Goal: Information Seeking & Learning: Learn about a topic

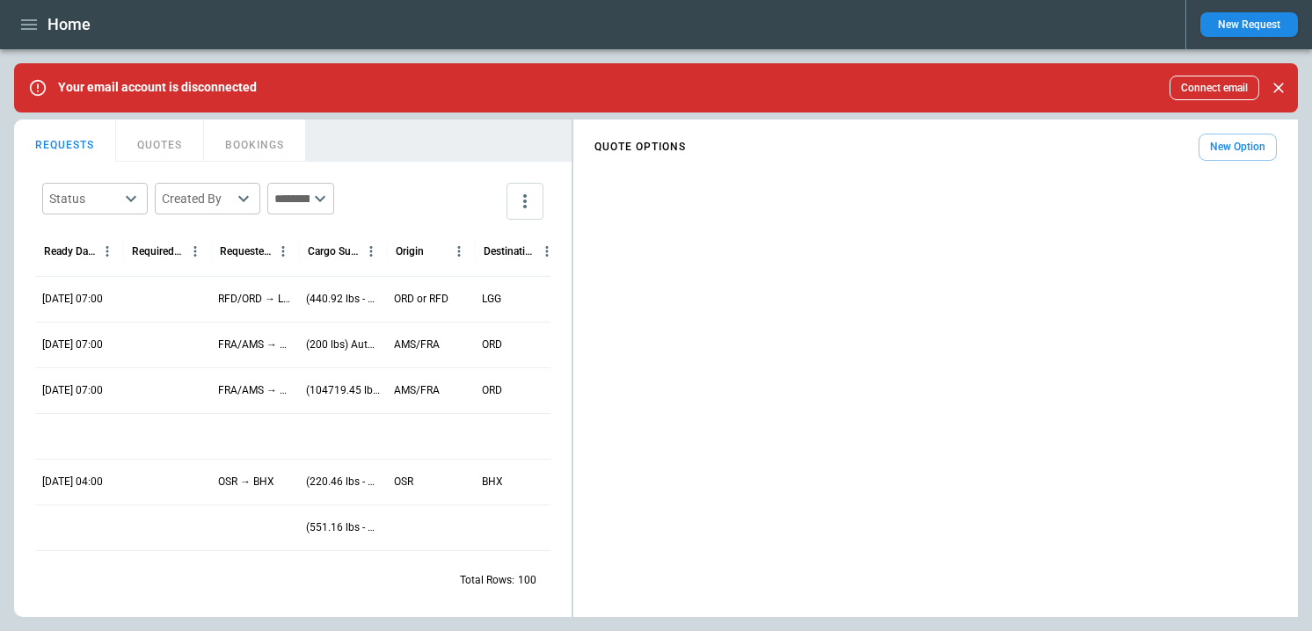
click at [31, 25] on icon "button" at bounding box center [28, 24] width 21 height 21
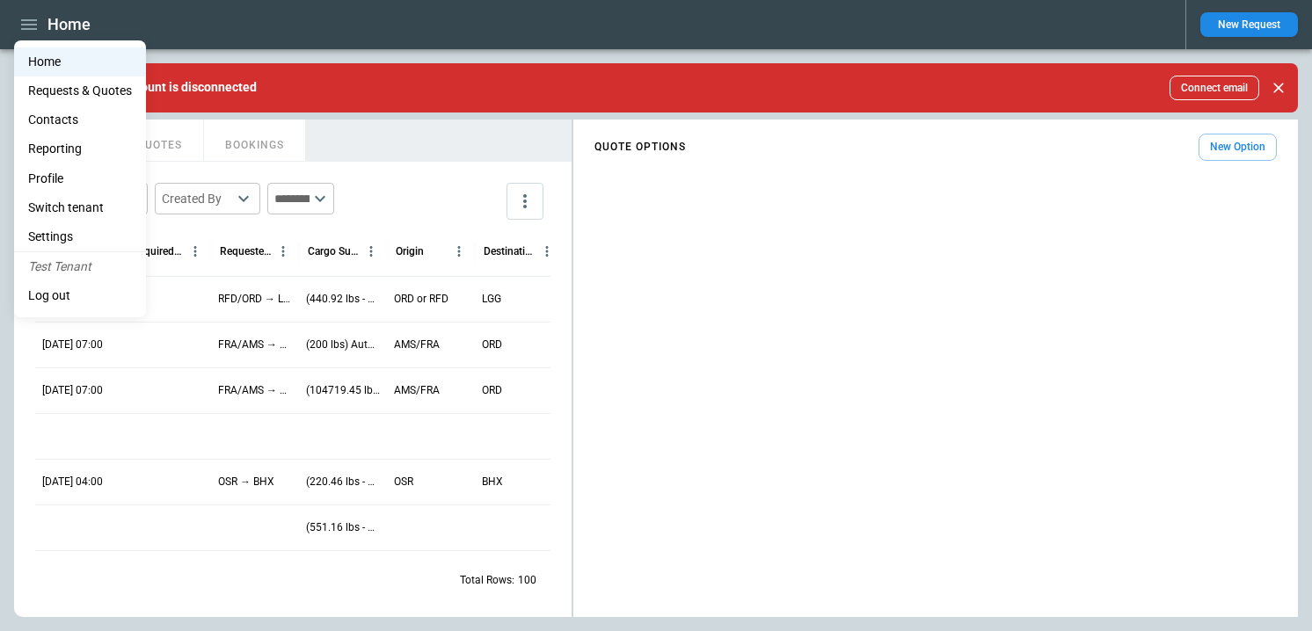
click at [70, 149] on li "Reporting" at bounding box center [80, 148] width 132 height 29
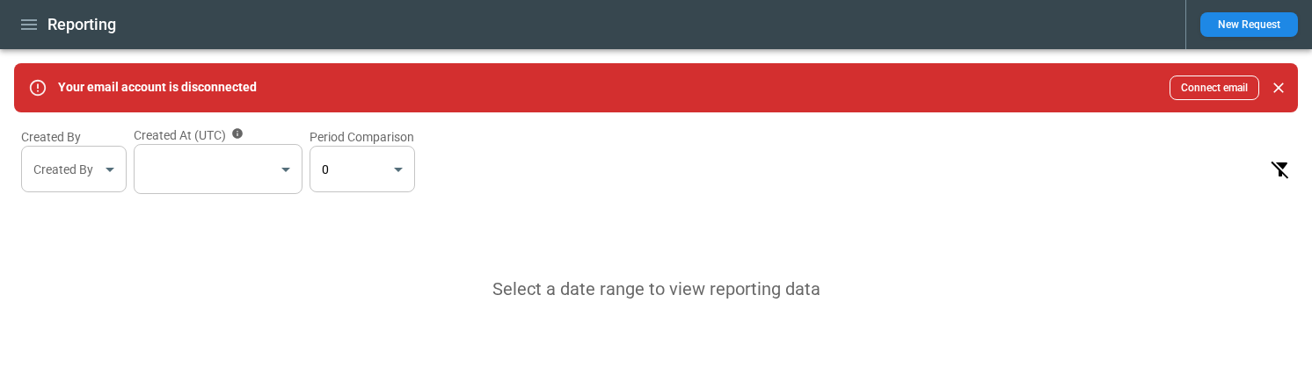
click at [256, 163] on body "Reporting New Request Your email account is disconnected Connect email Created …" at bounding box center [656, 183] width 1312 height 367
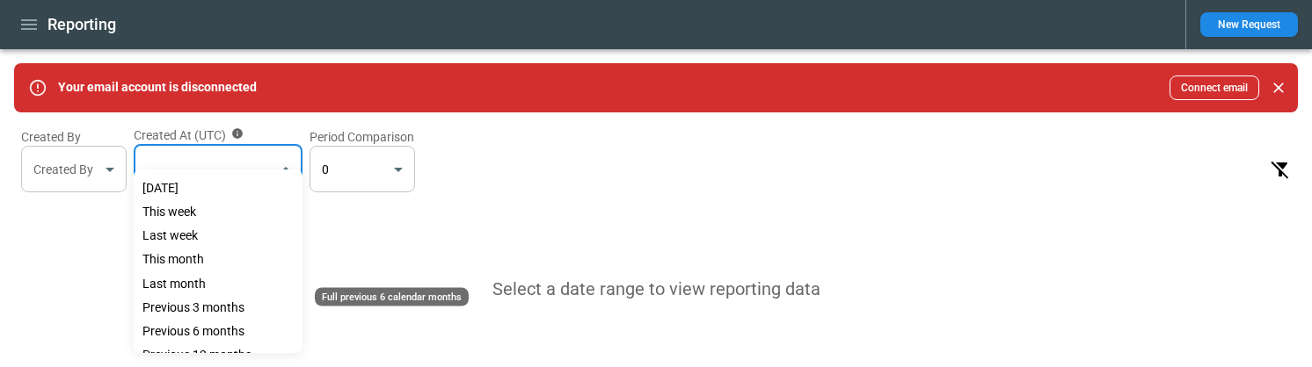
scroll to position [69, 0]
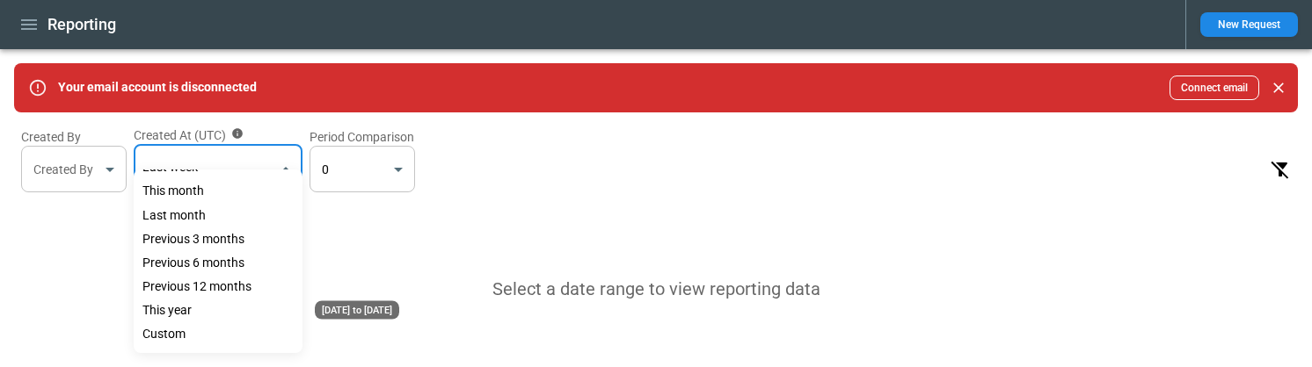
click at [186, 314] on div "This year" at bounding box center [218, 311] width 169 height 24
type input "*********"
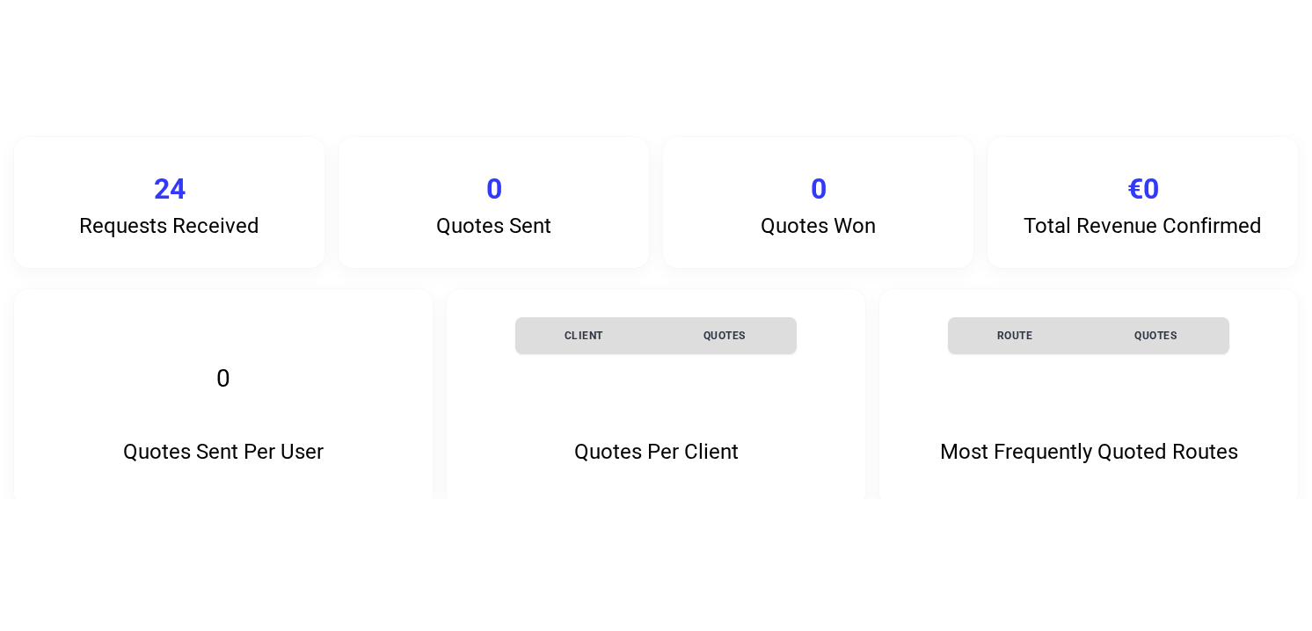
scroll to position [0, 0]
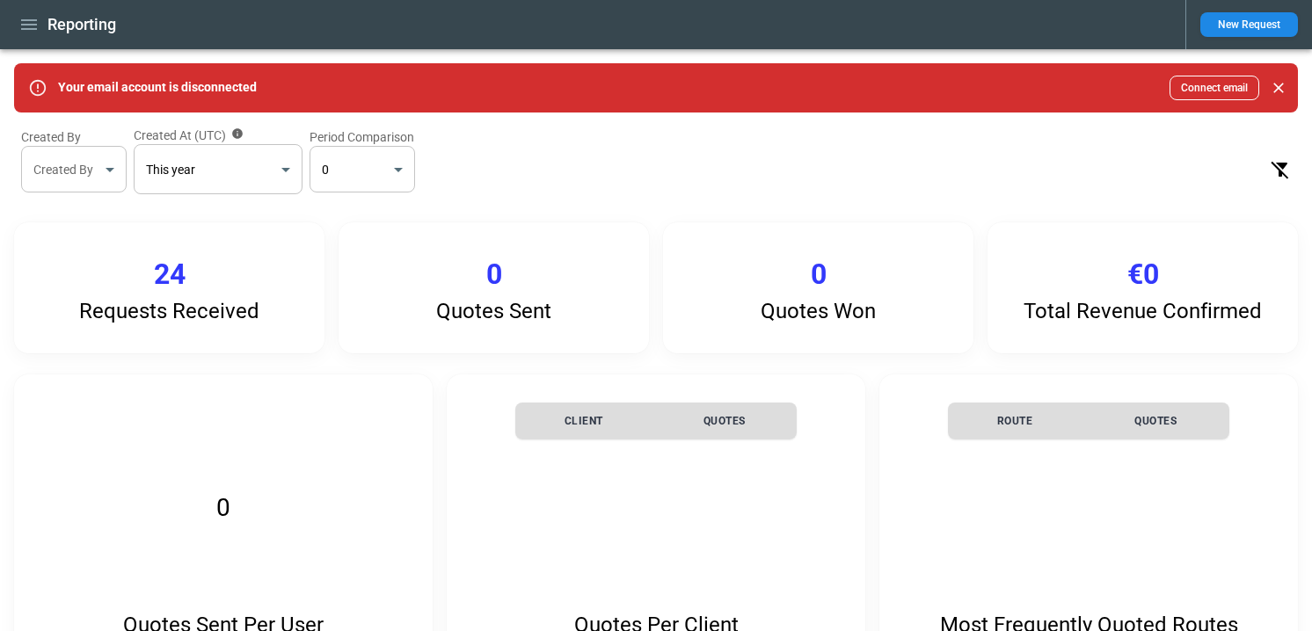
click at [193, 303] on p "Requests Received" at bounding box center [169, 311] width 180 height 25
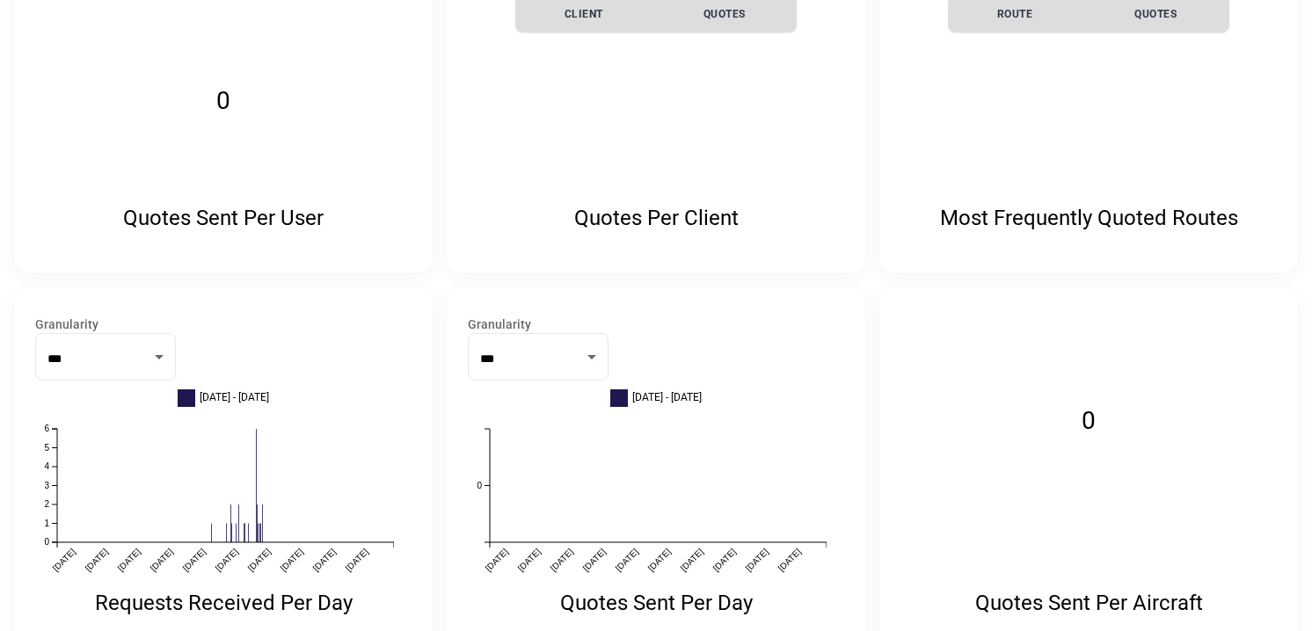
scroll to position [390, 0]
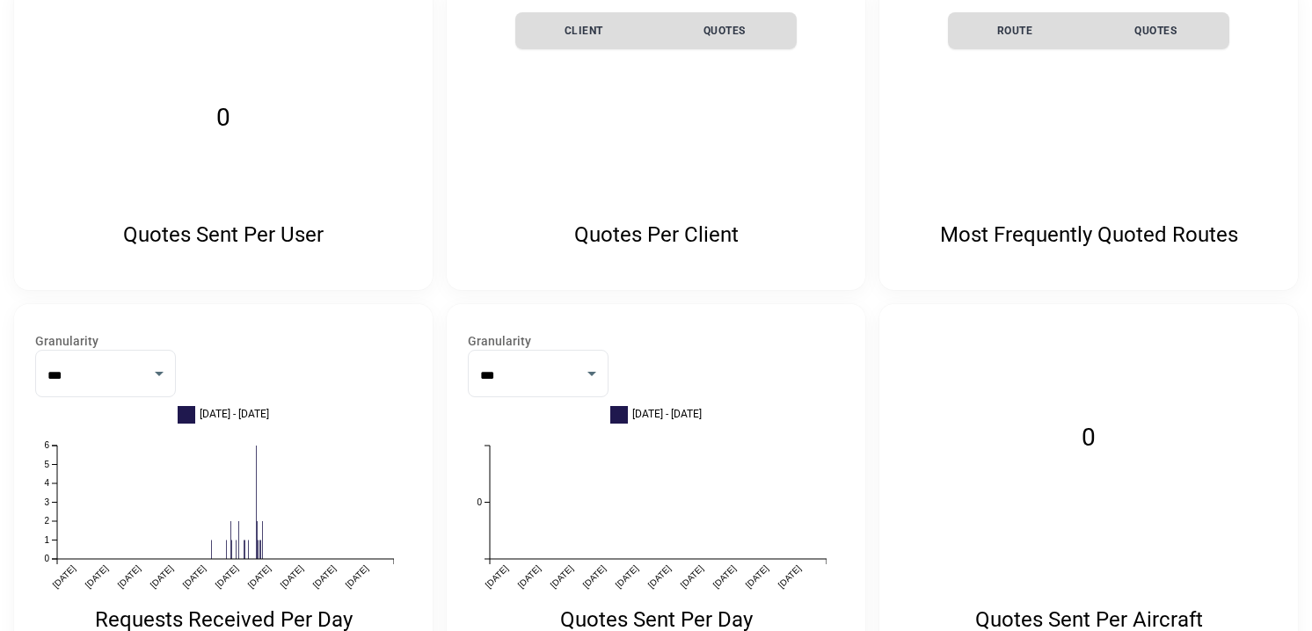
click at [236, 532] on icon "[DATE] [DATE] [DATE] [DATE] [DATE] [DATE] [DATE] [DATE] [DATE] [DATE] 0 1 2 3 4…" at bounding box center [214, 524] width 359 height 184
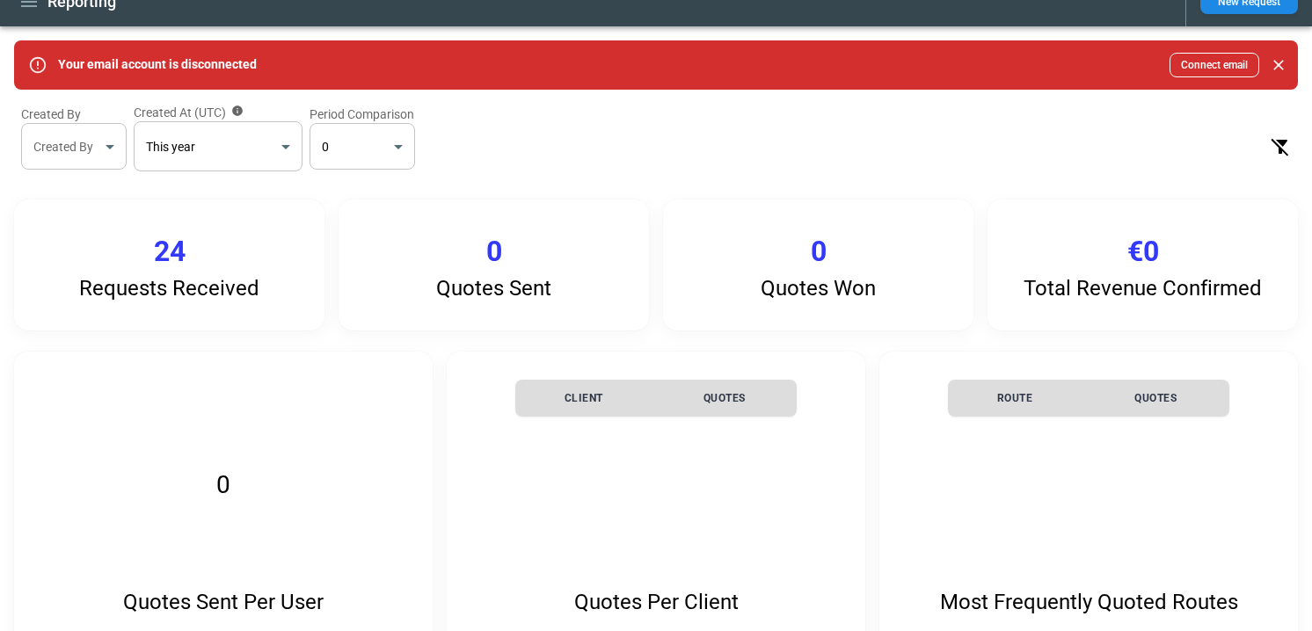
scroll to position [0, 0]
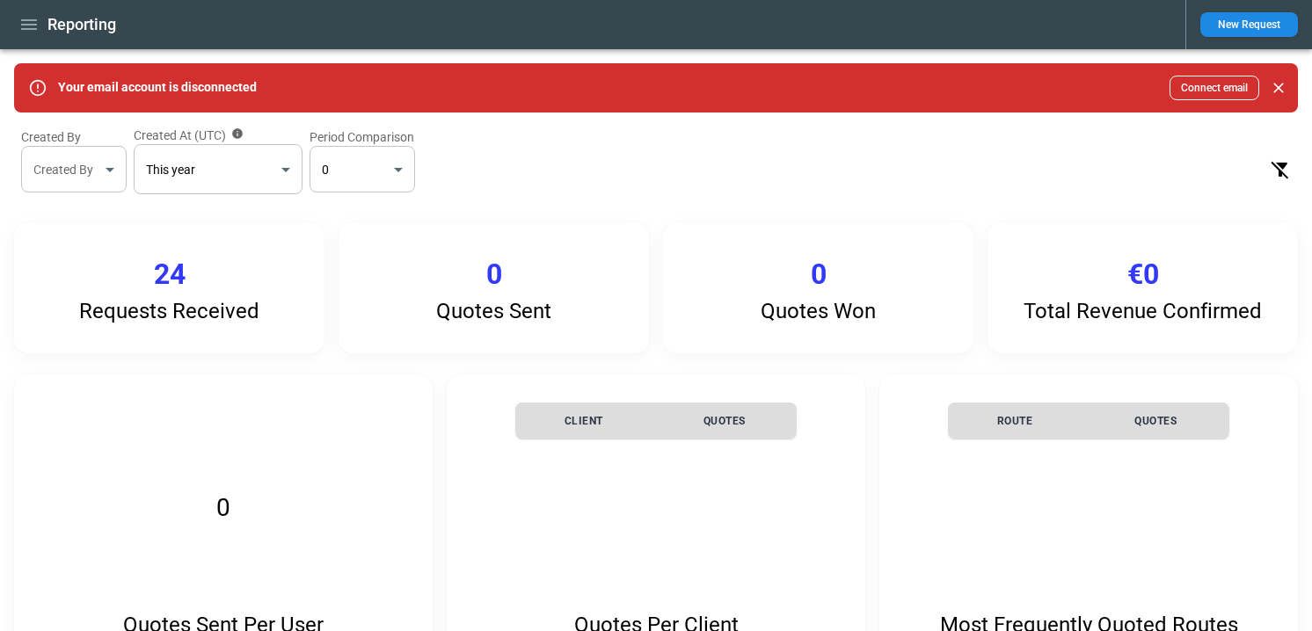
click at [230, 284] on div "Requests Received 24" at bounding box center [169, 287] width 310 height 131
click at [161, 288] on p "24" at bounding box center [170, 275] width 32 height 34
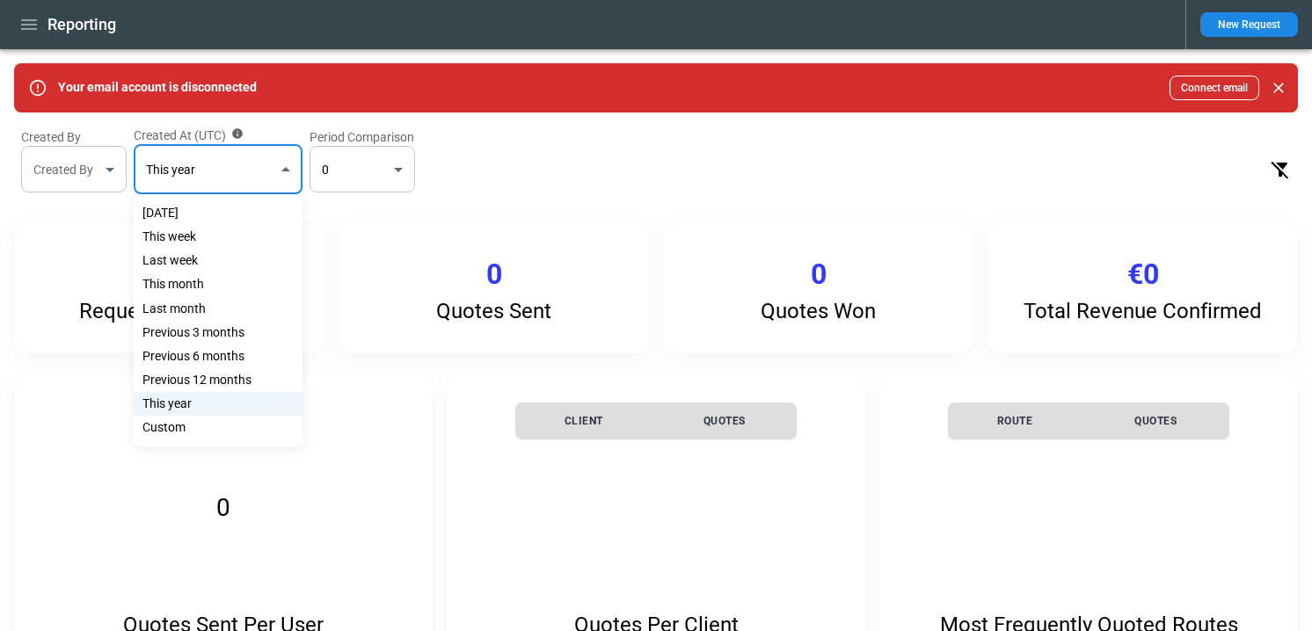
click at [178, 163] on body "Reporting New Request Your email account is disconnected Connect email Created …" at bounding box center [656, 315] width 1312 height 631
click at [42, 25] on div at bounding box center [656, 315] width 1312 height 631
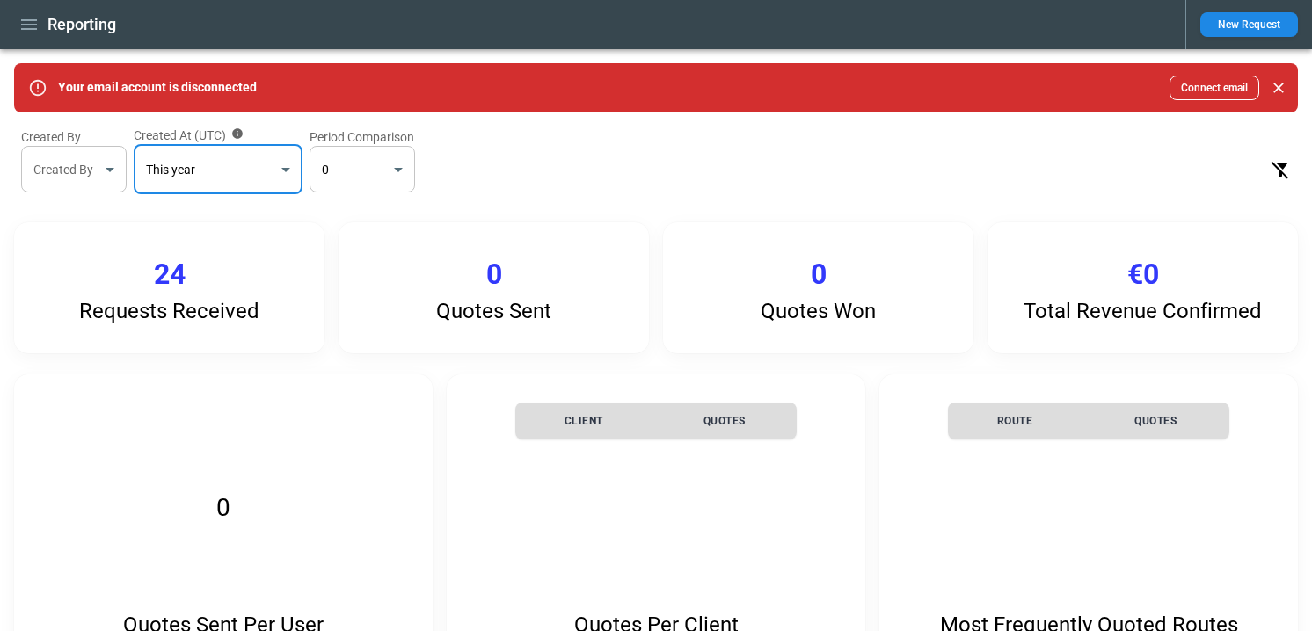
click at [34, 25] on icon "button" at bounding box center [29, 24] width 16 height 11
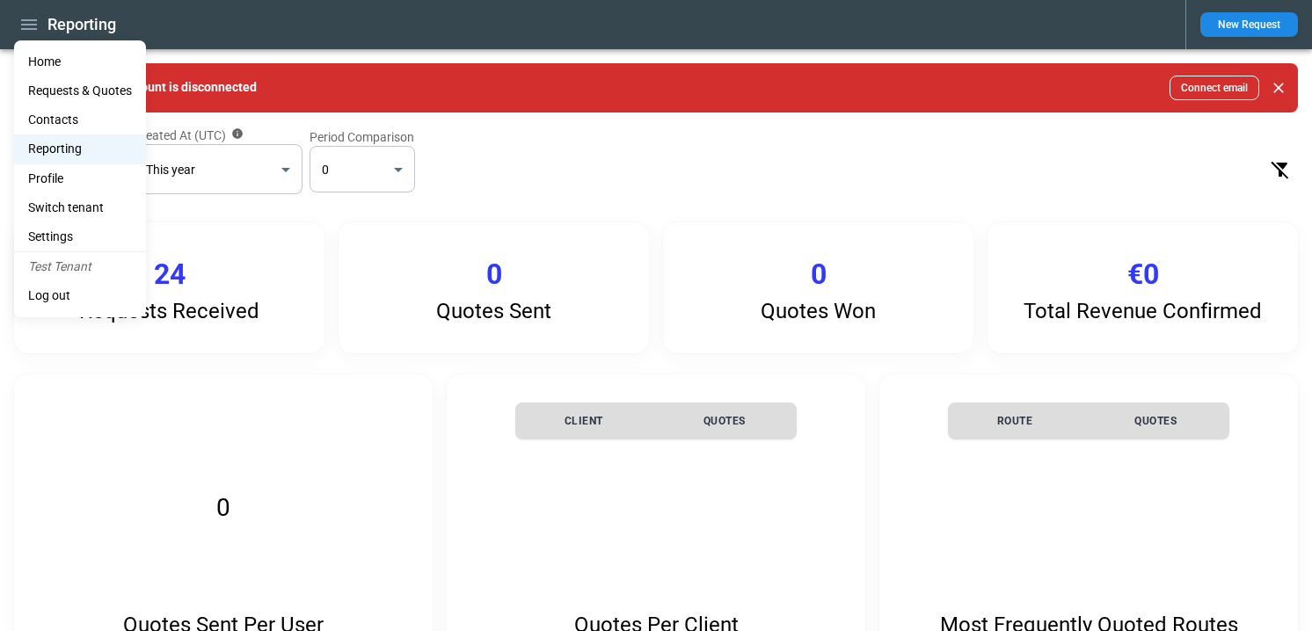
click at [267, 280] on div at bounding box center [656, 315] width 1312 height 631
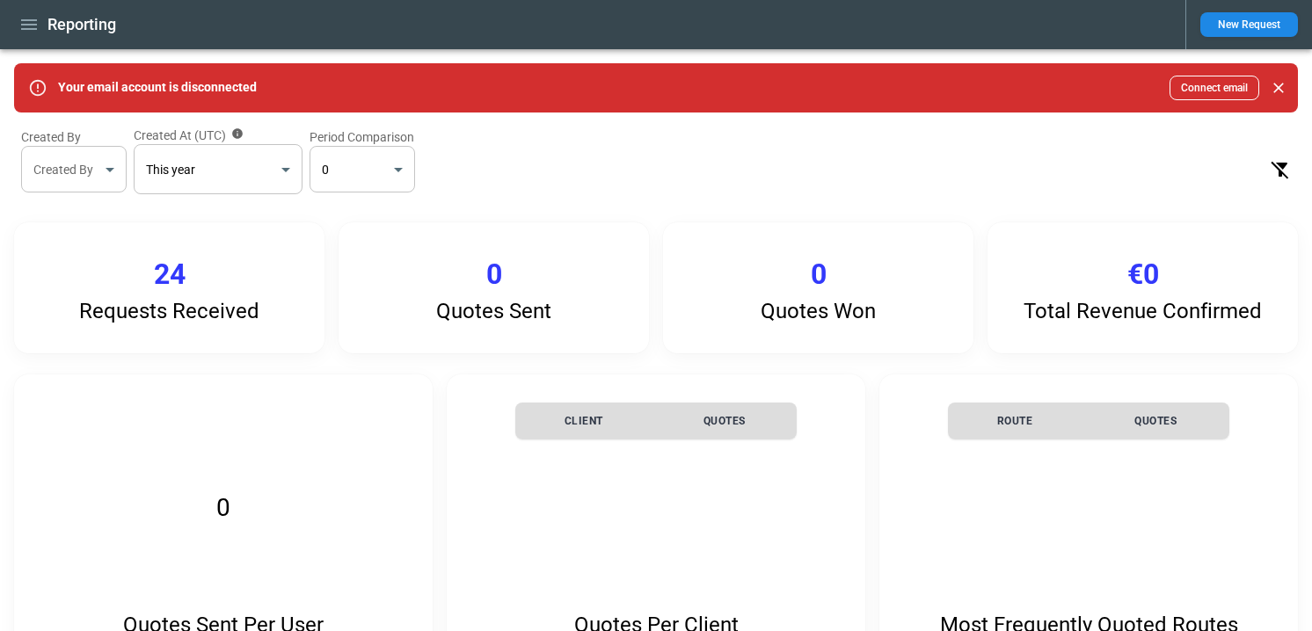
click at [512, 316] on p "Quotes Sent" at bounding box center [493, 311] width 115 height 25
click at [888, 313] on div "Quotes Won 0" at bounding box center [818, 287] width 310 height 131
click at [1130, 301] on p "Total Revenue Confirmed" at bounding box center [1142, 311] width 238 height 25
click at [214, 322] on p "Requests Received" at bounding box center [169, 311] width 180 height 25
click at [610, 418] on th "Client" at bounding box center [583, 421] width 137 height 37
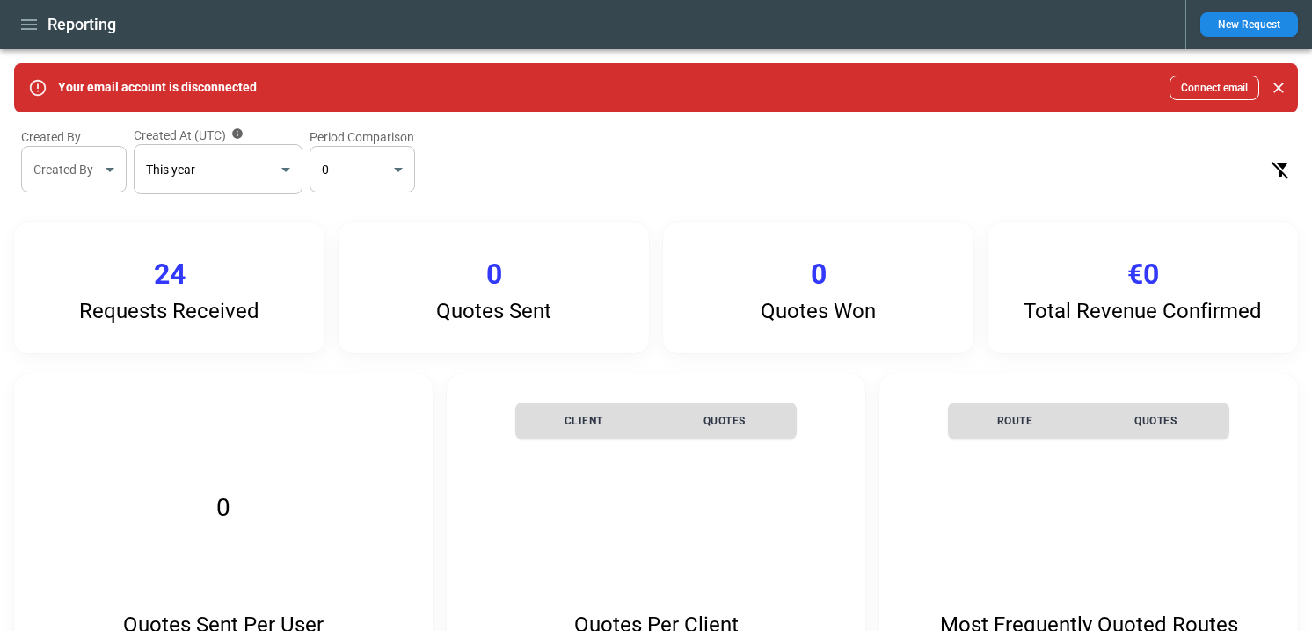
click at [195, 280] on div "Requests Received 24" at bounding box center [169, 287] width 310 height 131
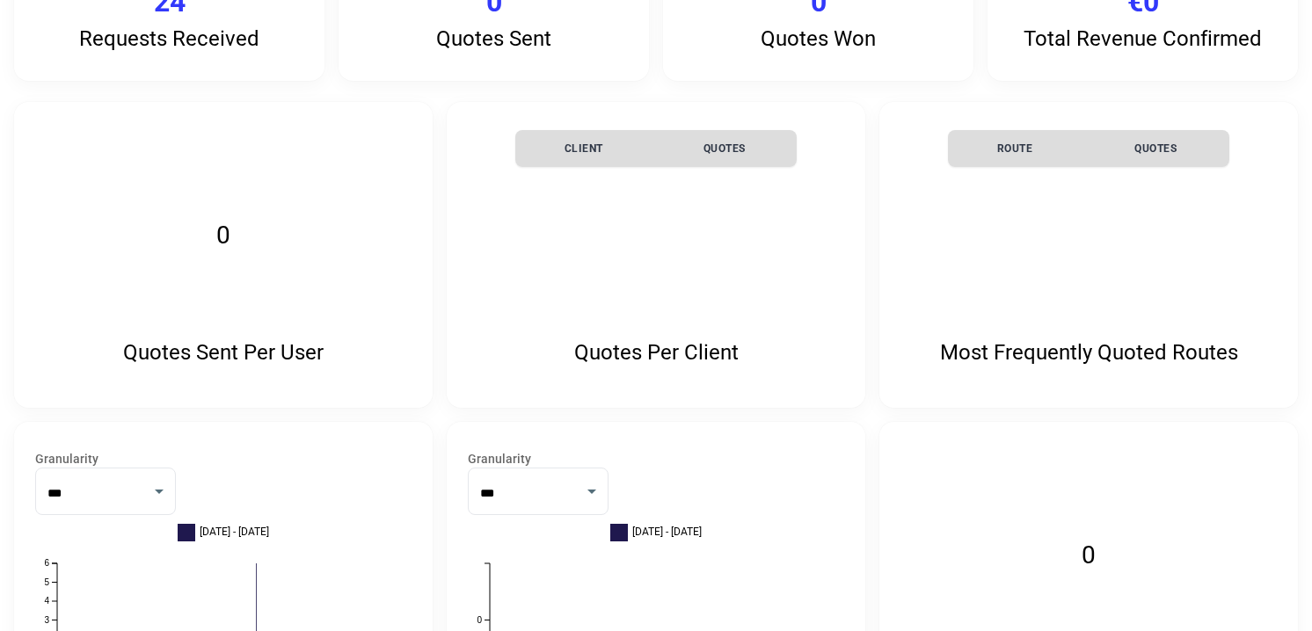
scroll to position [448, 0]
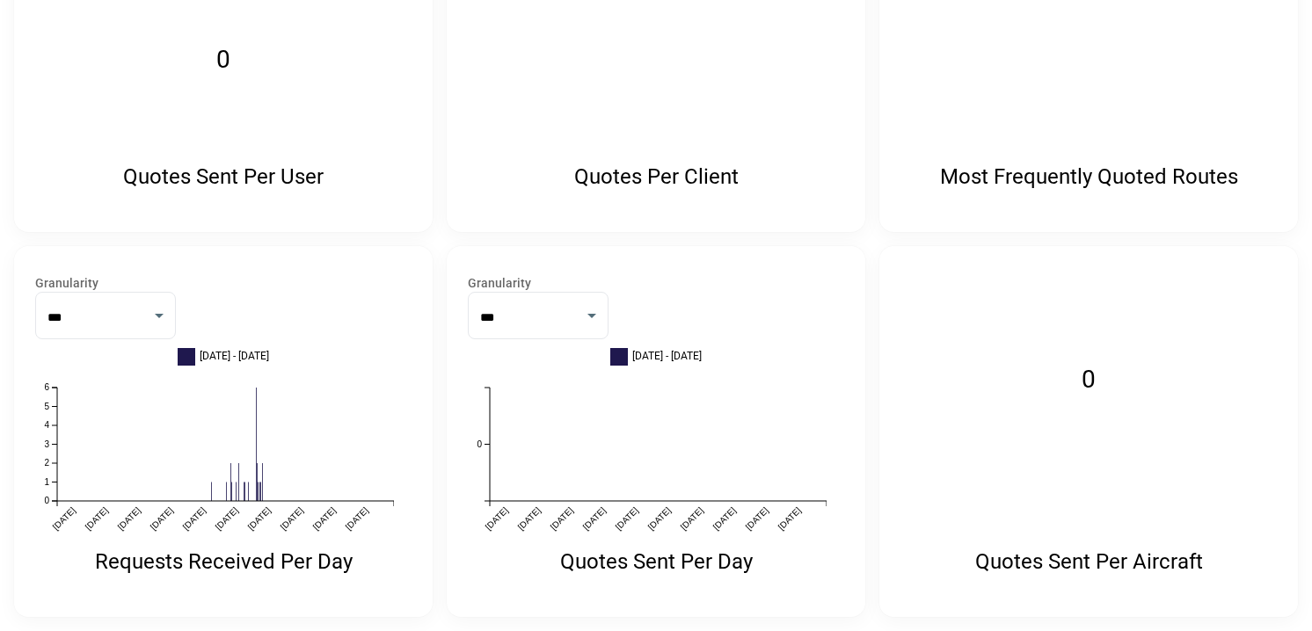
click at [235, 459] on icon "[DATE] [DATE] [DATE] [DATE] [DATE] [DATE] [DATE] [DATE] [DATE] [DATE] 0 1 2 3 4…" at bounding box center [214, 466] width 359 height 184
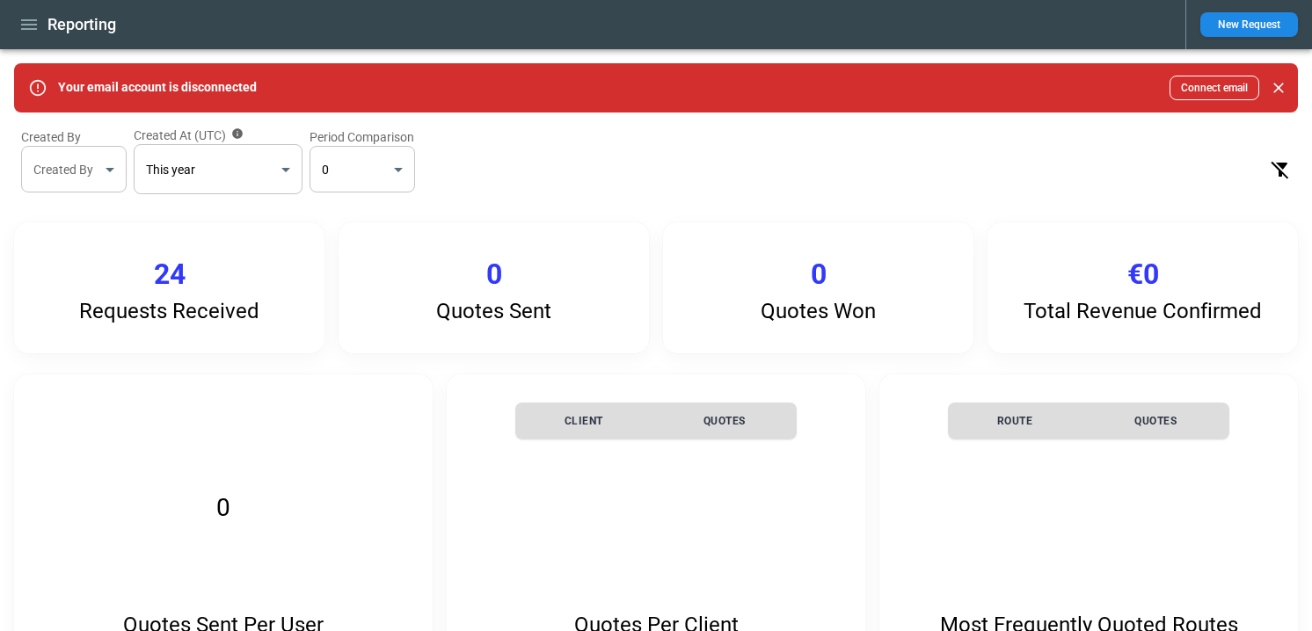
click at [1273, 91] on icon "Close" at bounding box center [1278, 88] width 18 height 18
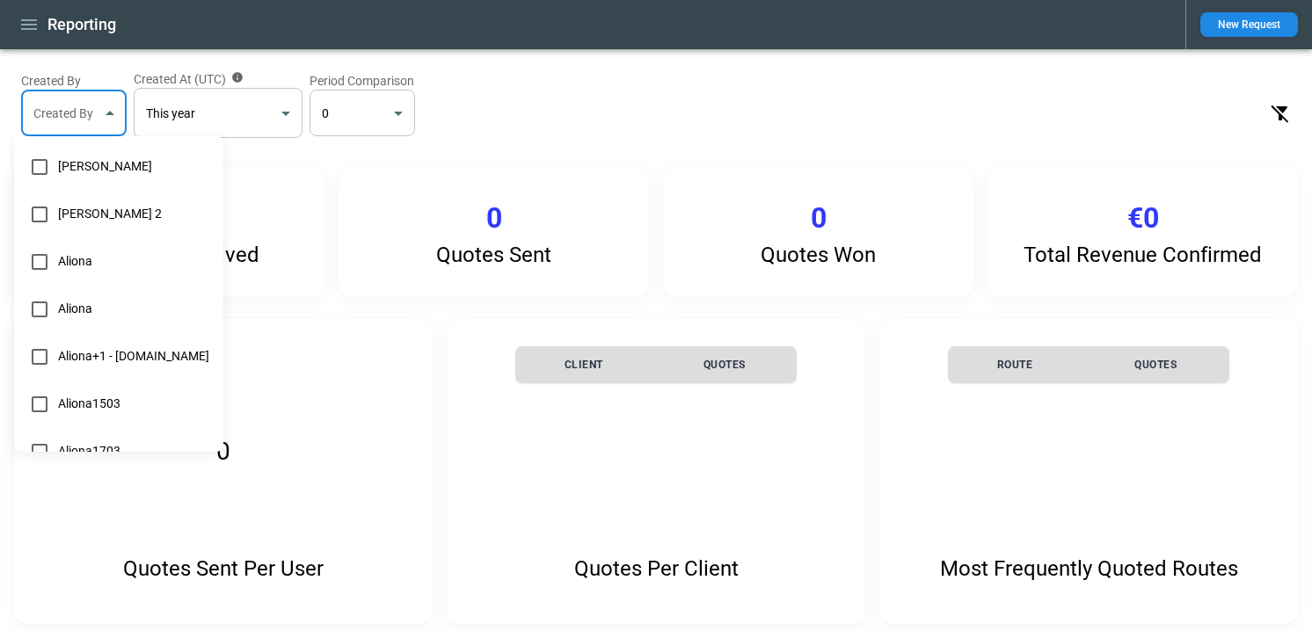
click at [79, 118] on body "Reporting New Request Created By Created By ​ Created At (UTC) This year ******…" at bounding box center [656, 315] width 1312 height 631
click at [102, 358] on span "Aliona+1 - [DOMAIN_NAME]" at bounding box center [133, 356] width 151 height 15
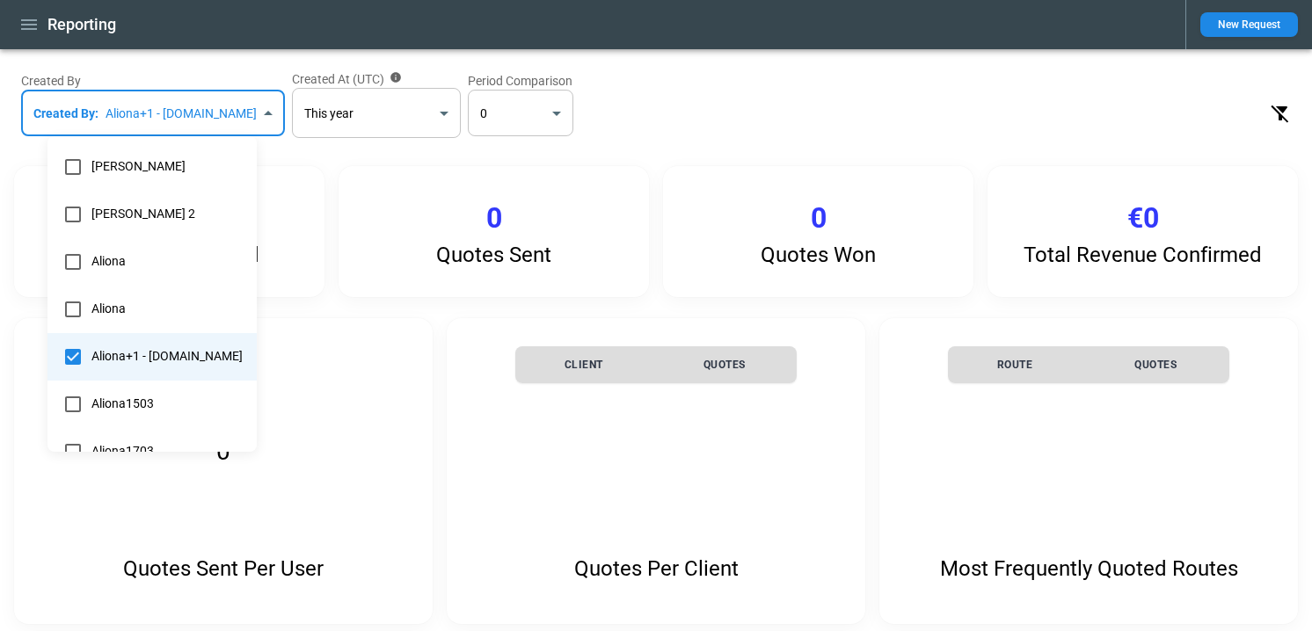
click at [117, 110] on div at bounding box center [656, 315] width 1312 height 631
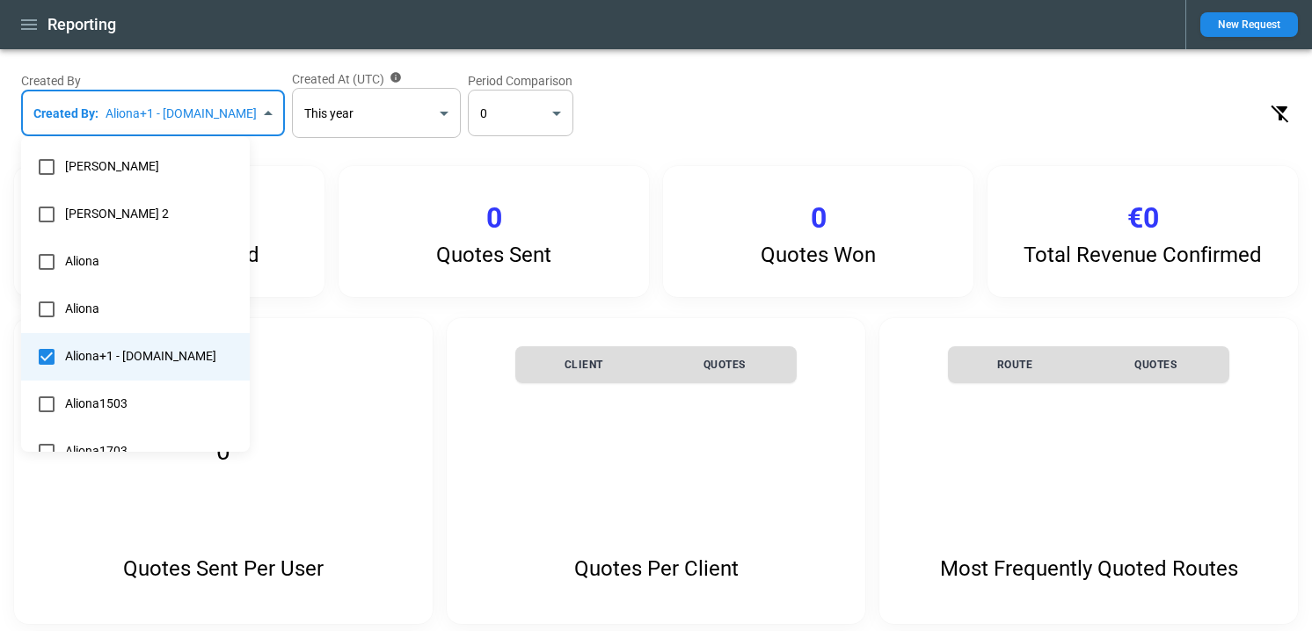
click at [139, 126] on body "**********" at bounding box center [656, 315] width 1312 height 631
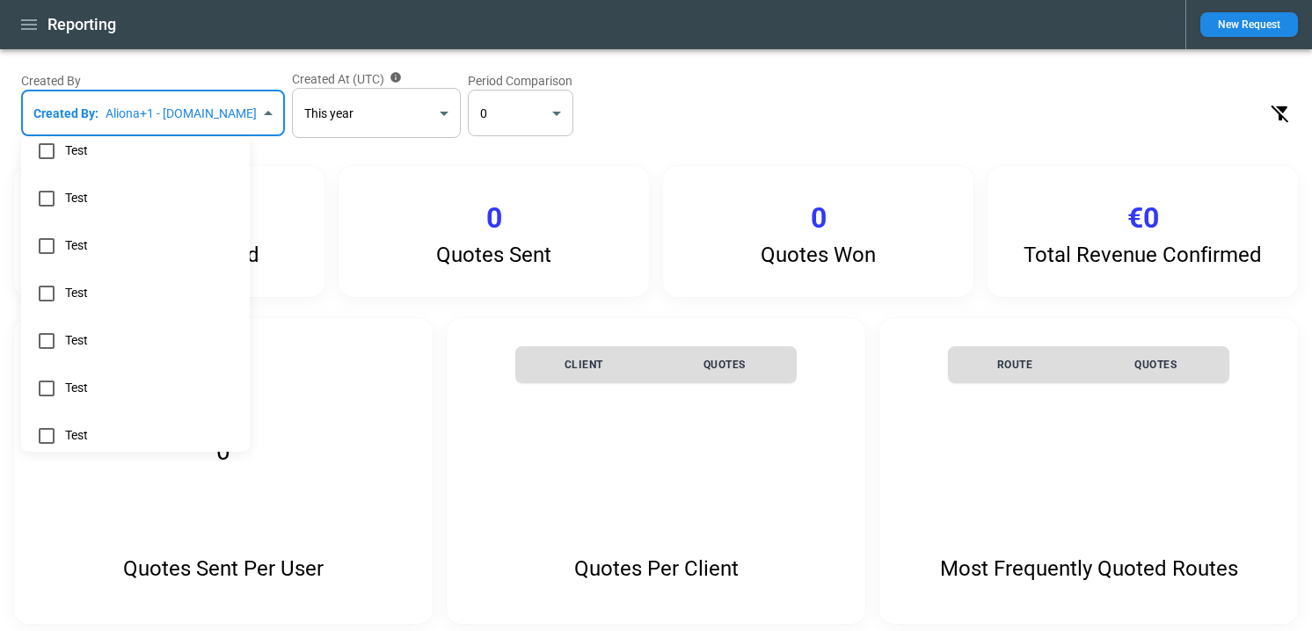
scroll to position [1559, 0]
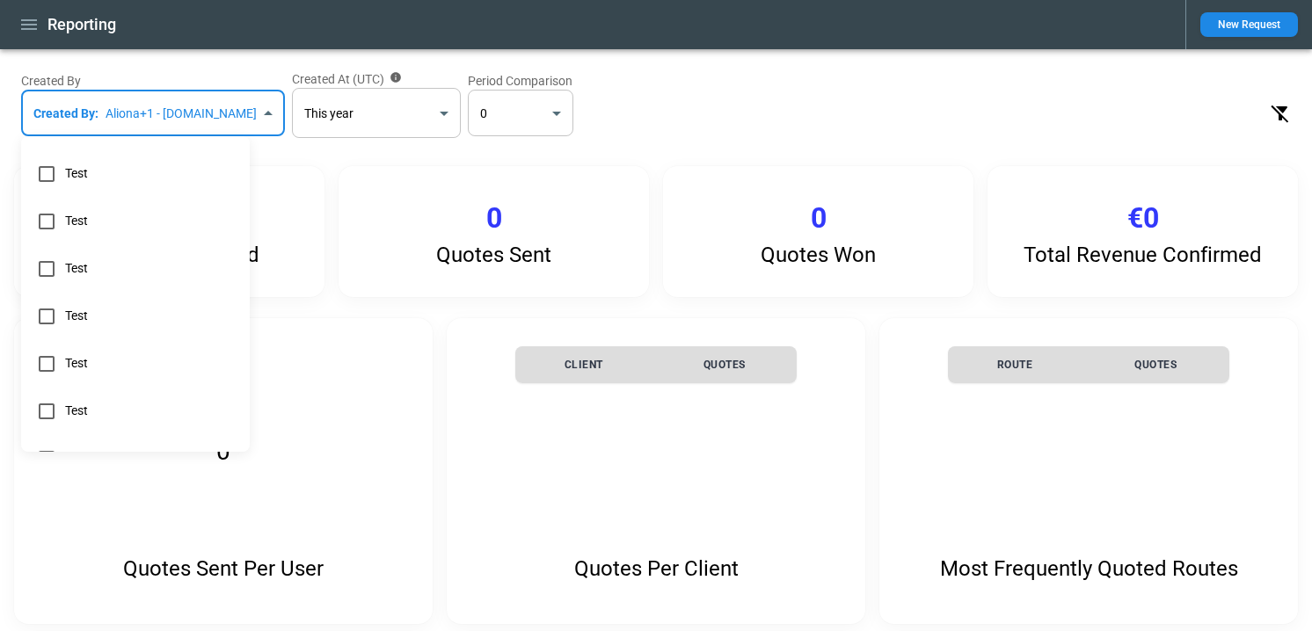
click at [108, 384] on li "Test" at bounding box center [135, 363] width 229 height 47
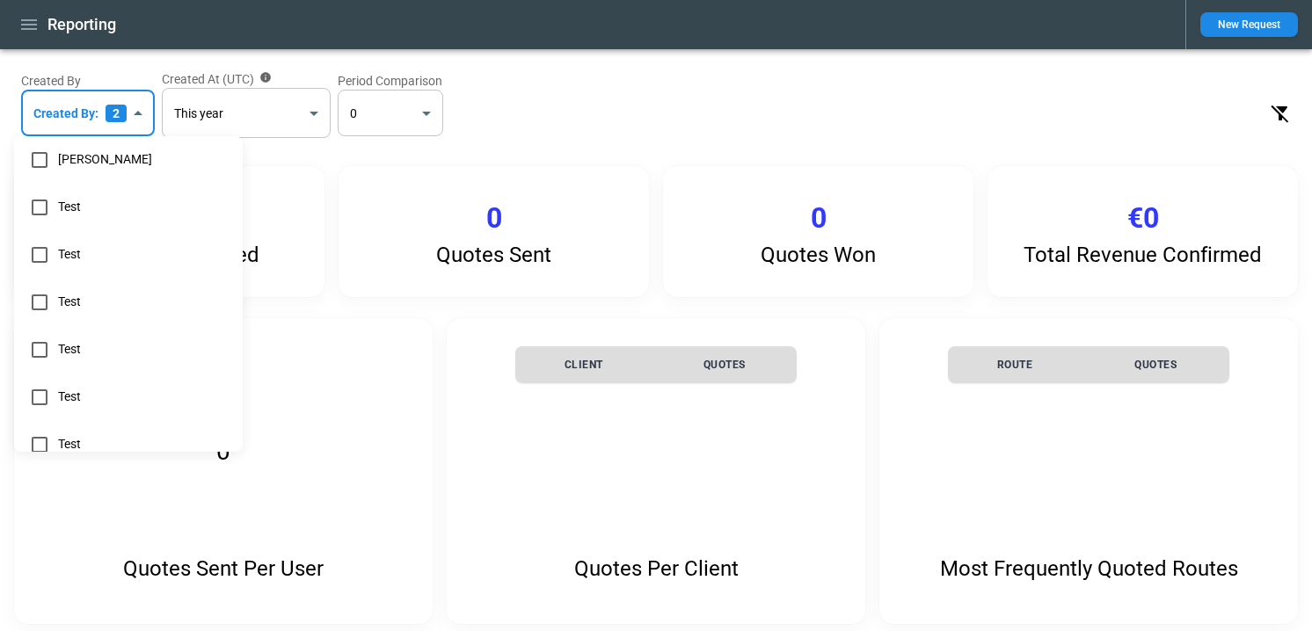
scroll to position [0, 0]
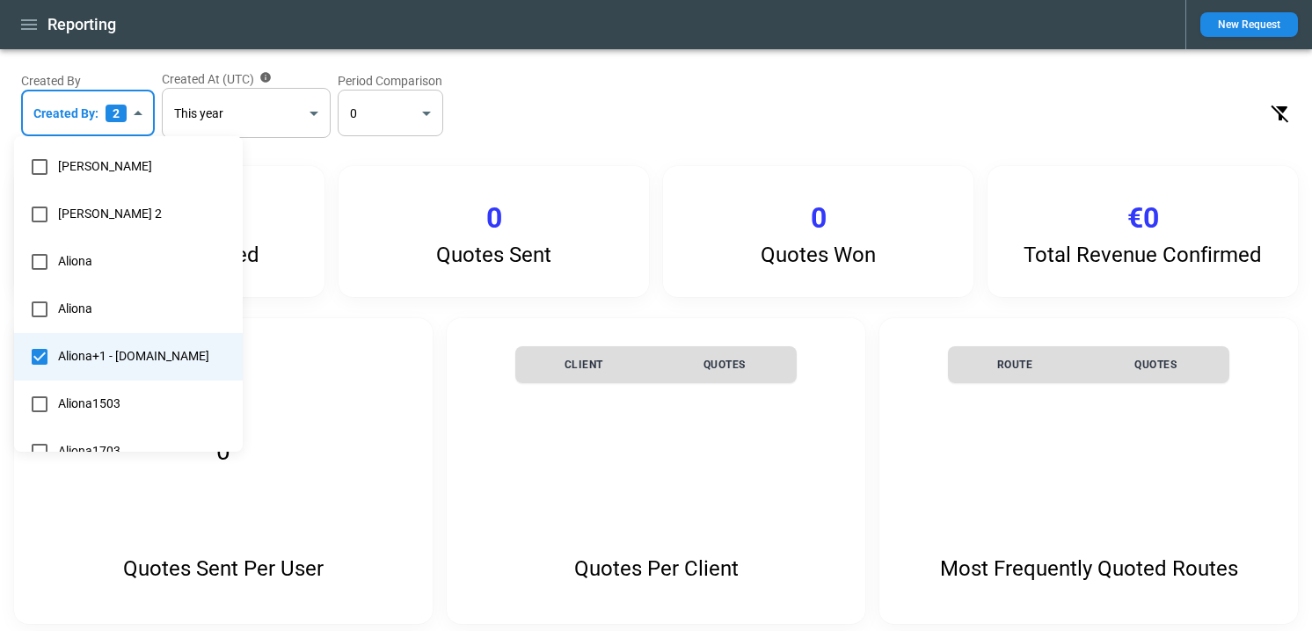
type input "**********"
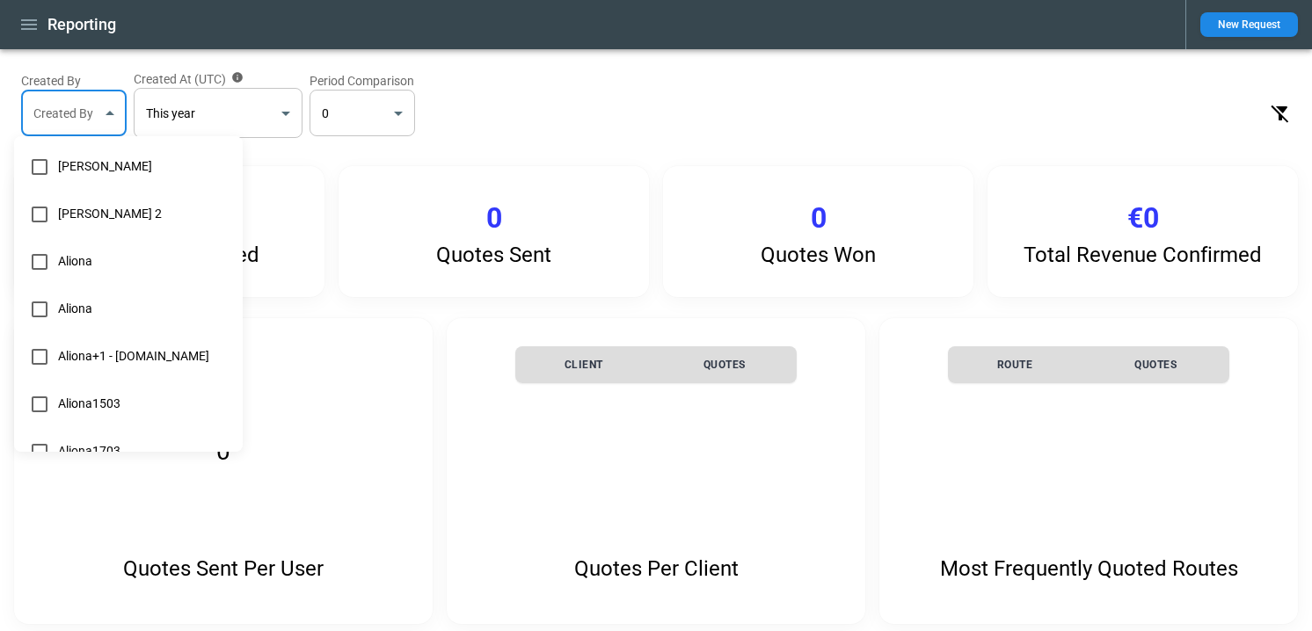
click at [539, 119] on div at bounding box center [656, 315] width 1312 height 631
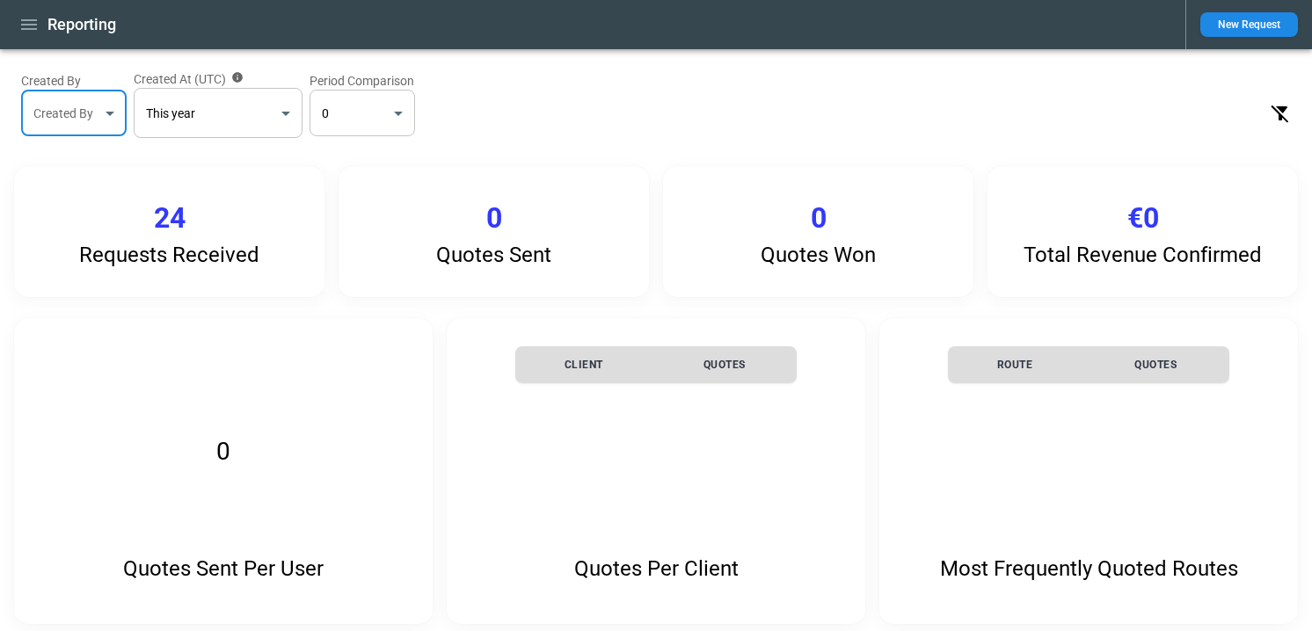
click at [193, 235] on div "Requests Received 24" at bounding box center [169, 231] width 310 height 131
click at [171, 222] on p "24" at bounding box center [170, 218] width 32 height 34
click at [257, 113] on body "Reporting New Request Created By Created By ​ Created At (UTC) This year ******…" at bounding box center [656, 315] width 1312 height 631
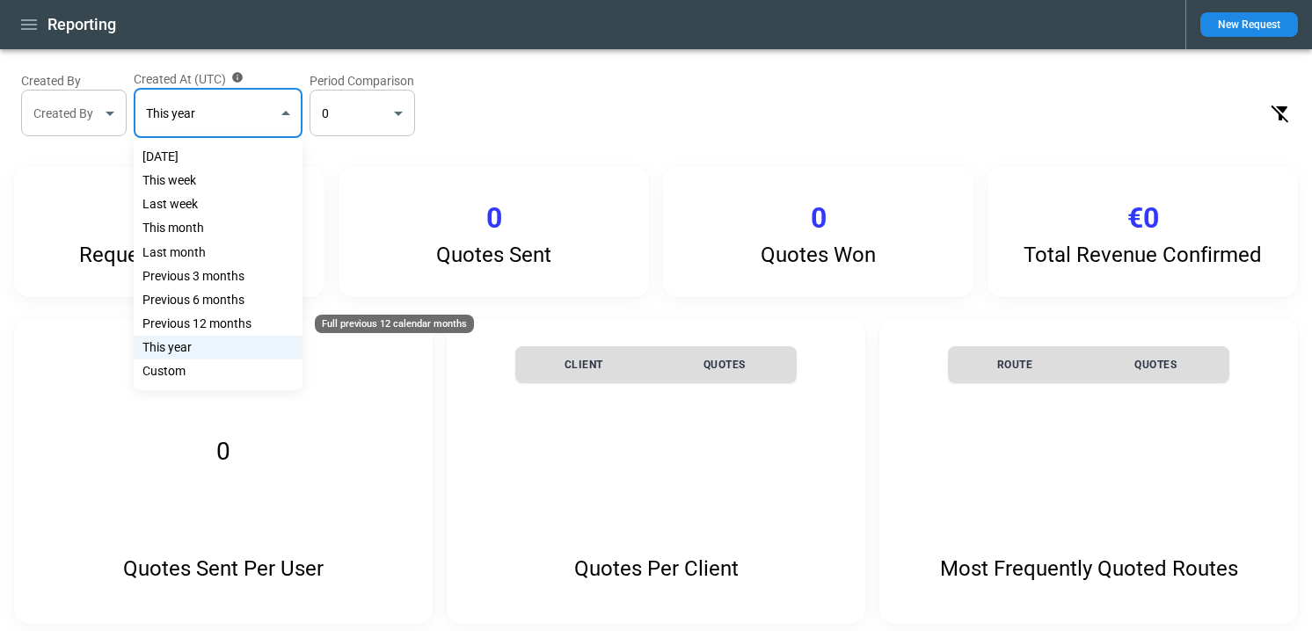
click at [208, 323] on div "Previous 12 months" at bounding box center [218, 324] width 169 height 24
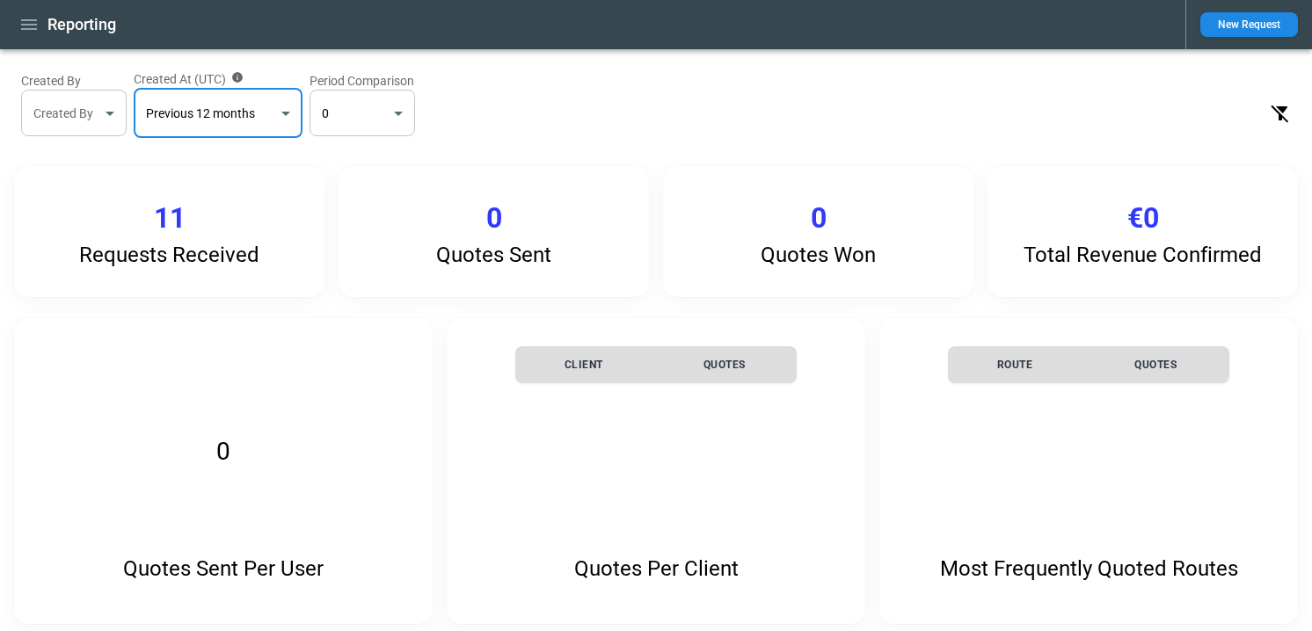
click at [235, 119] on body "**********" at bounding box center [656, 315] width 1312 height 631
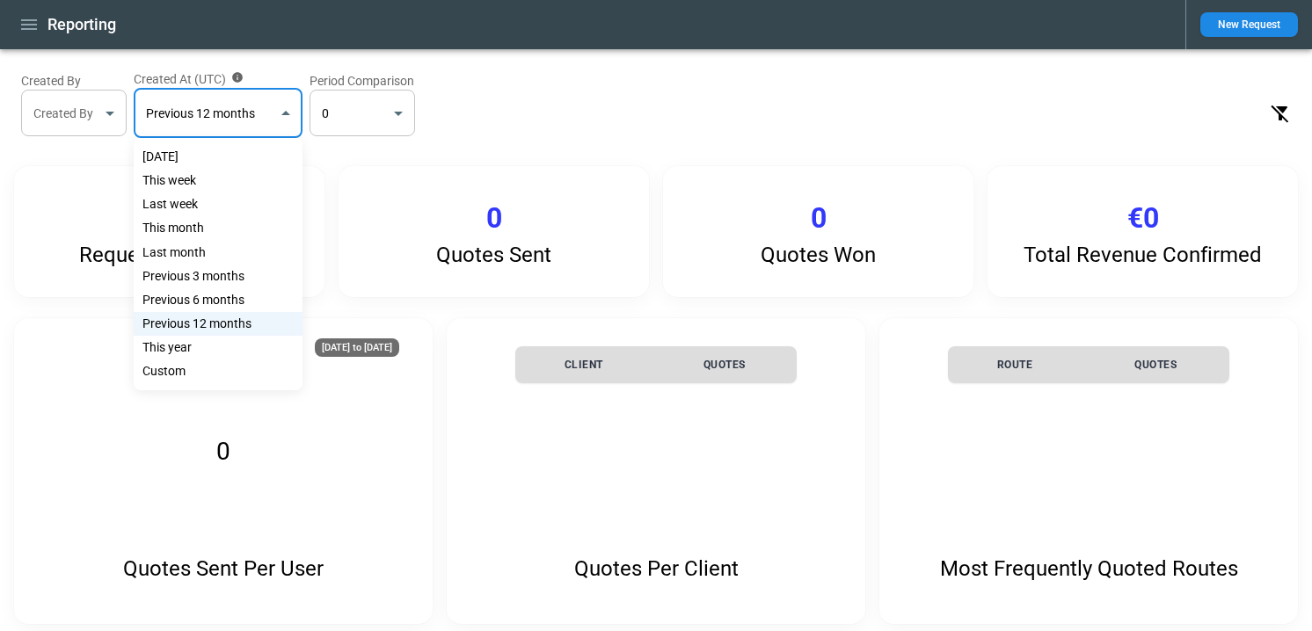
click at [177, 346] on div "This year" at bounding box center [218, 348] width 169 height 24
click at [237, 122] on body "Reporting New Request Created By Created By ​ Created At (UTC) This year ******…" at bounding box center [656, 315] width 1312 height 631
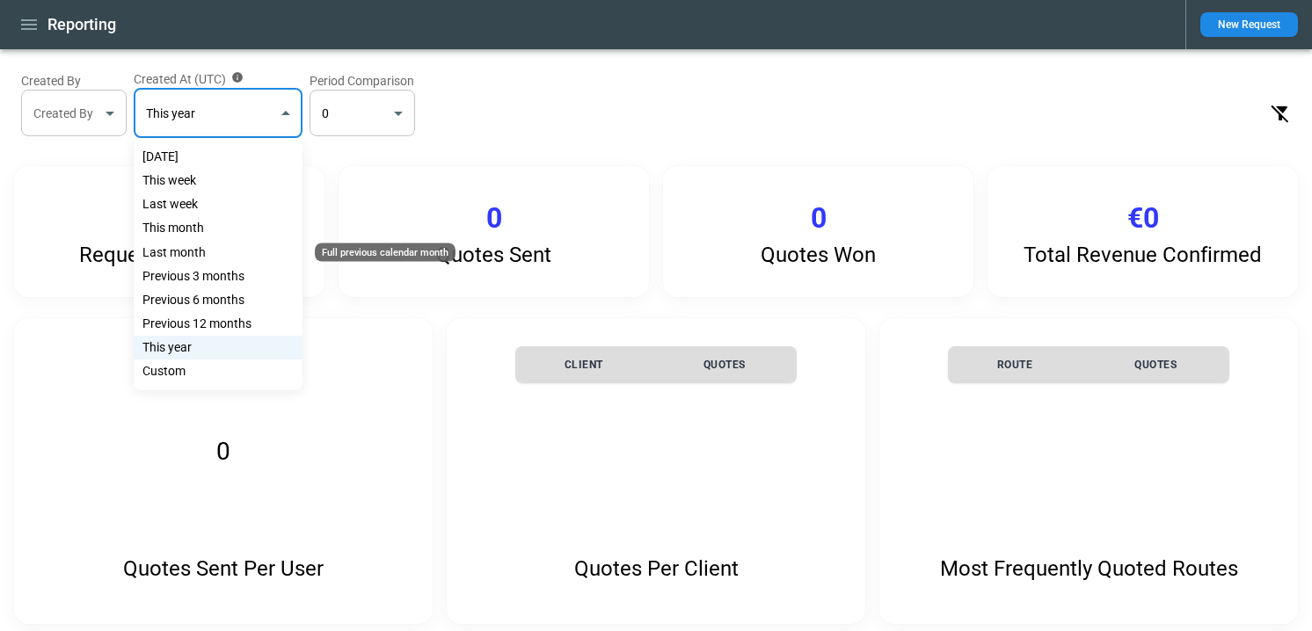
click at [194, 253] on div "Last month" at bounding box center [218, 253] width 169 height 24
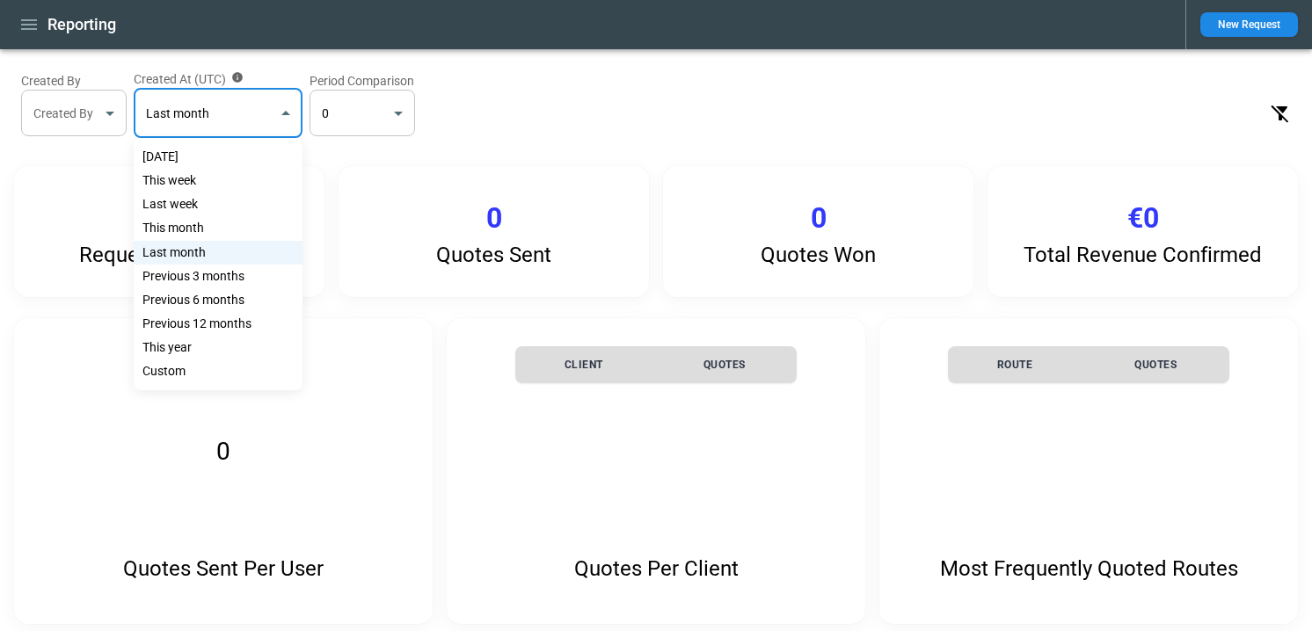
click at [228, 127] on body "**********" at bounding box center [656, 315] width 1312 height 631
click at [185, 272] on div "Previous 3 months" at bounding box center [218, 277] width 169 height 24
type input "**********"
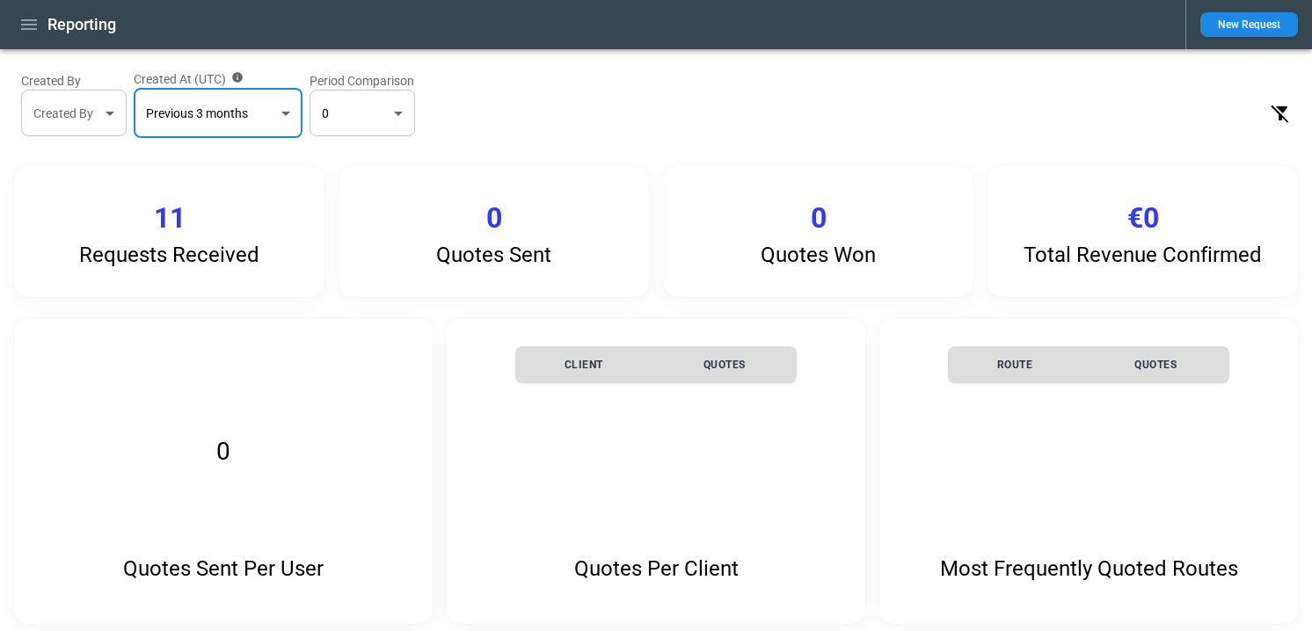
click at [163, 246] on p "Requests Received" at bounding box center [169, 255] width 180 height 25
click at [407, 230] on div "Quotes Sent 0" at bounding box center [493, 231] width 310 height 131
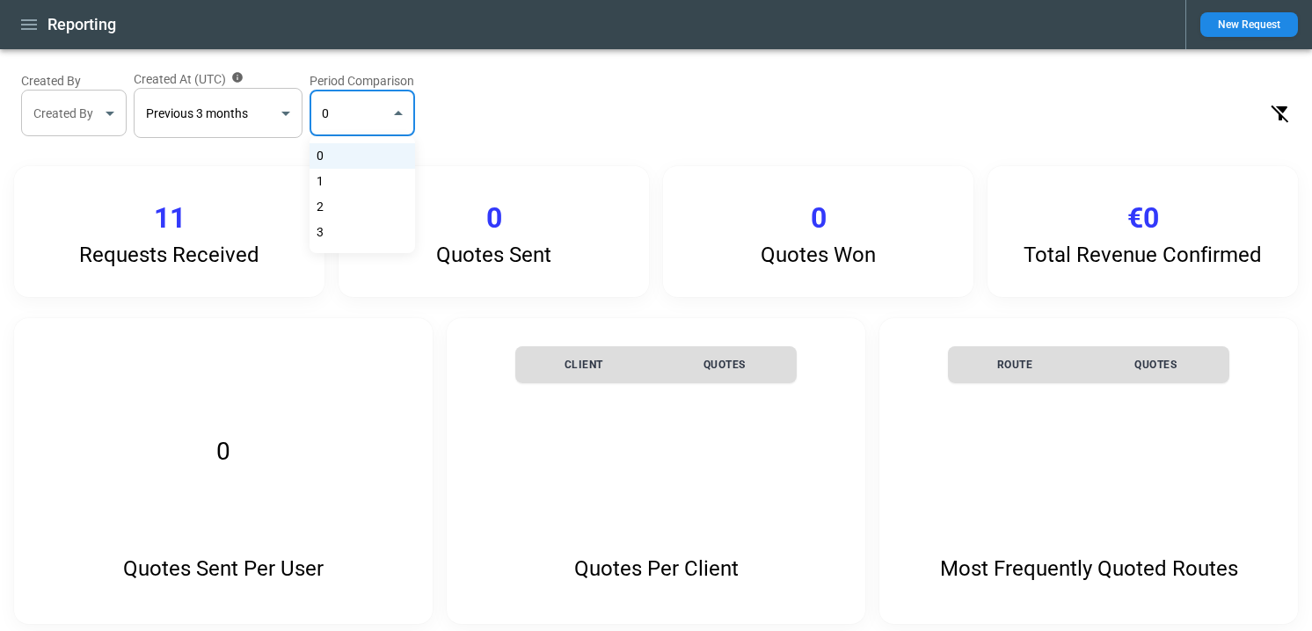
click at [338, 132] on body "**********" at bounding box center [656, 315] width 1312 height 631
click at [319, 215] on li "2" at bounding box center [361, 206] width 105 height 25
type input "*"
click at [177, 254] on p "Requests Received" at bounding box center [169, 255] width 180 height 25
click at [579, 230] on div "Quotes Sent 0" at bounding box center [493, 231] width 310 height 131
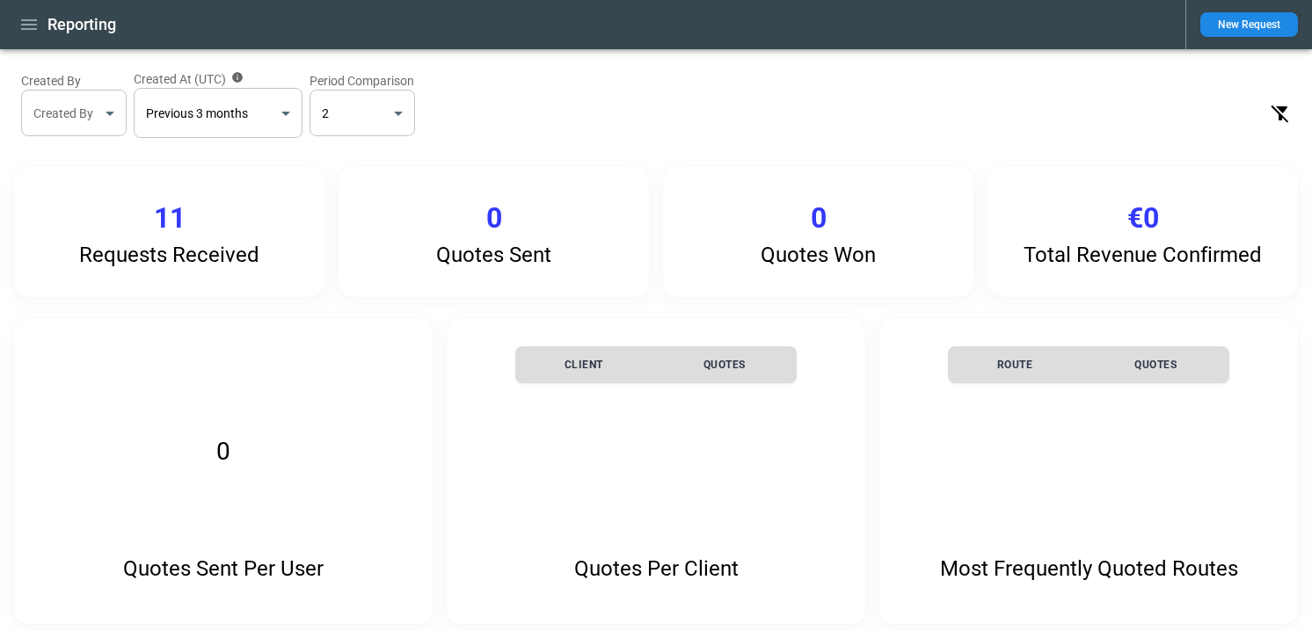
click at [872, 228] on div "Quotes Won 0" at bounding box center [818, 231] width 310 height 131
click at [326, 246] on div "Requests Received 11 Quotes Sent 0 Quotes Won 0 Total Revenue Confirmed €0" at bounding box center [655, 231] width 1283 height 131
click at [1161, 243] on p "Total Revenue Confirmed" at bounding box center [1142, 255] width 238 height 25
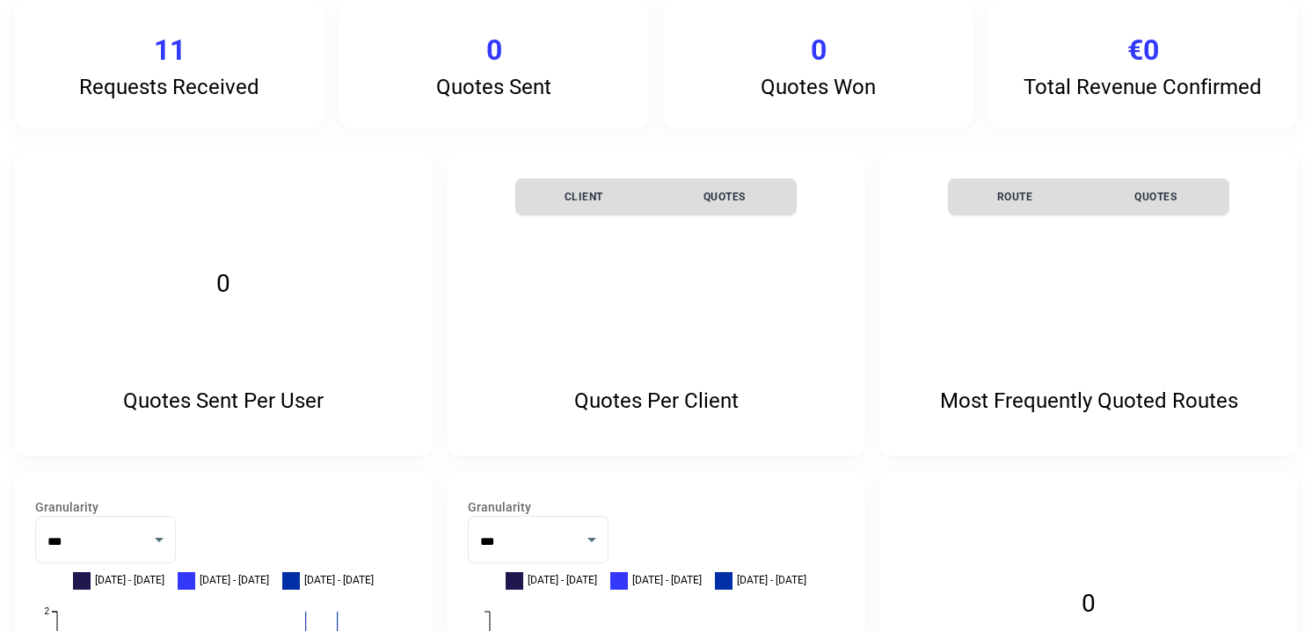
scroll to position [251, 0]
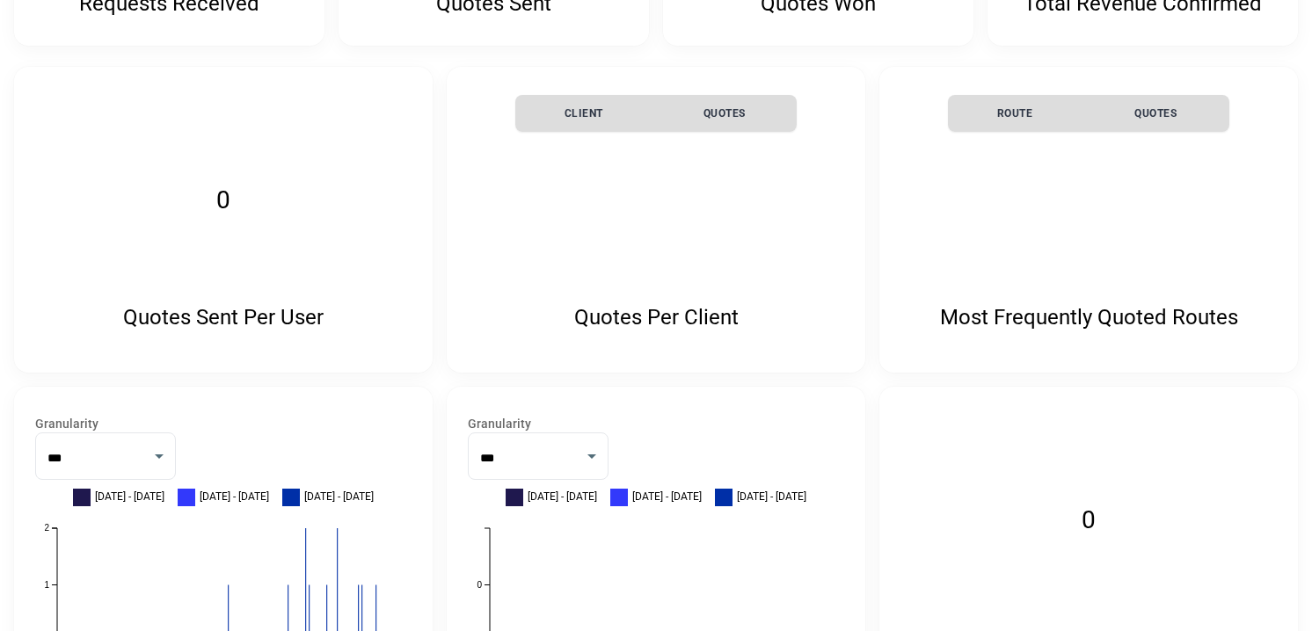
click at [637, 105] on th "Client" at bounding box center [583, 113] width 137 height 37
click at [342, 348] on div "Quotes Sent Per User 0" at bounding box center [223, 220] width 418 height 306
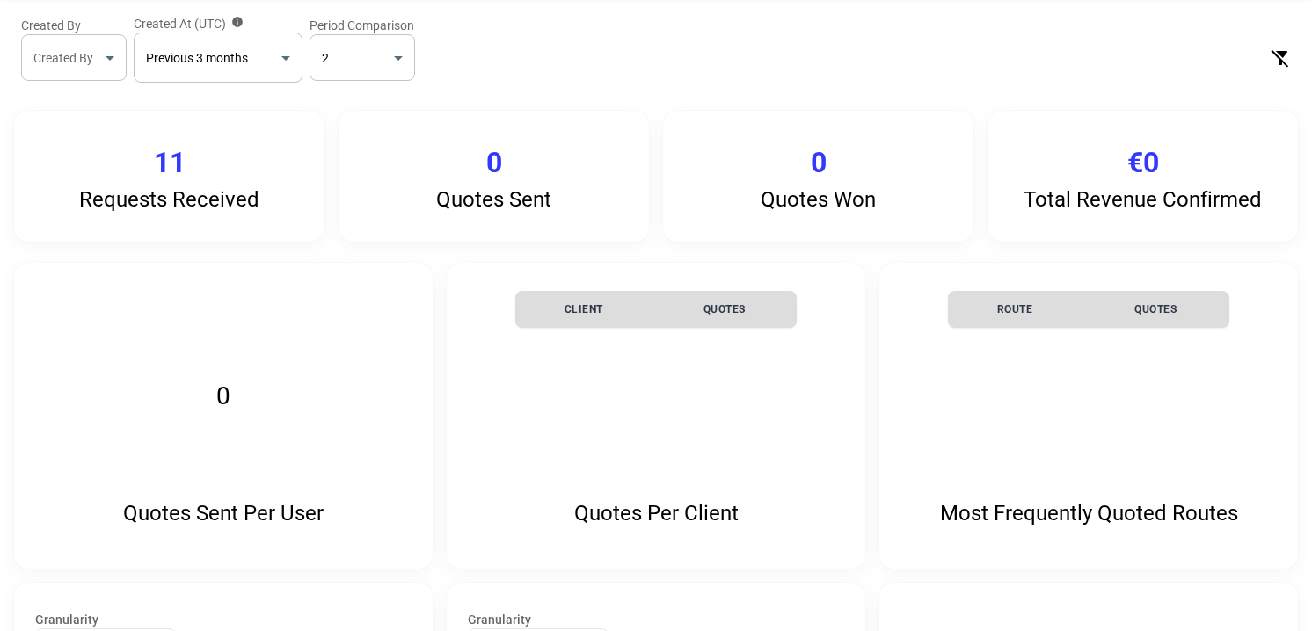
scroll to position [0, 0]
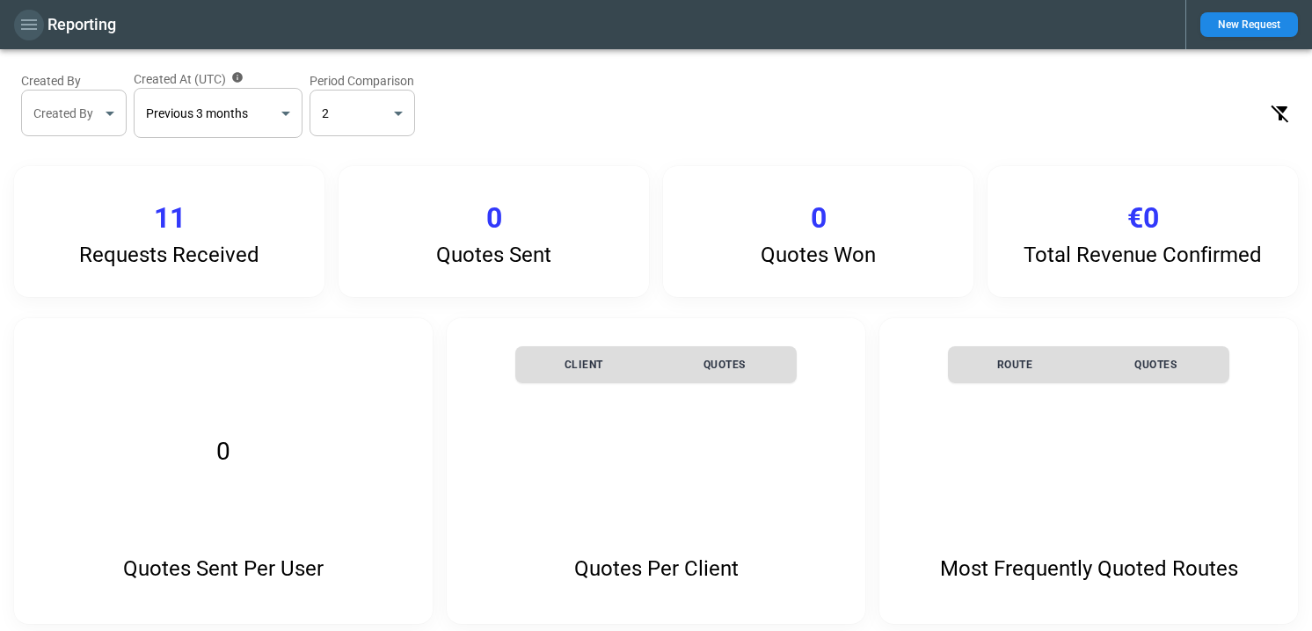
click at [22, 27] on icon "button" at bounding box center [28, 24] width 21 height 21
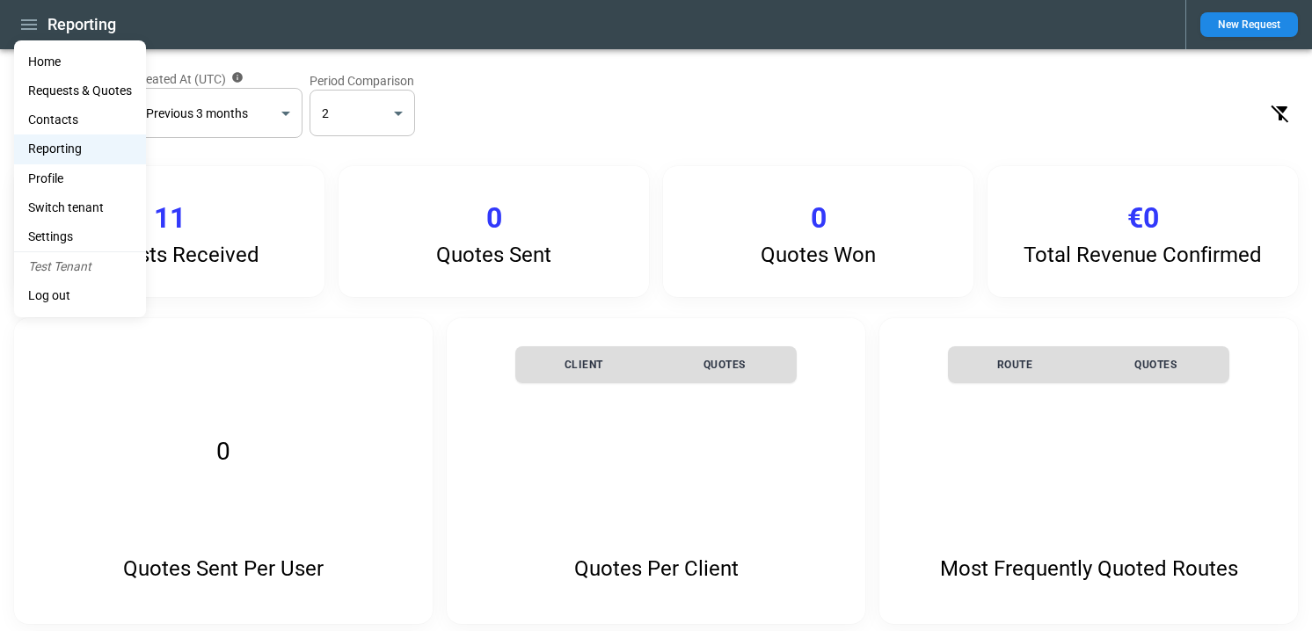
click at [51, 235] on li "Settings" at bounding box center [80, 236] width 132 height 29
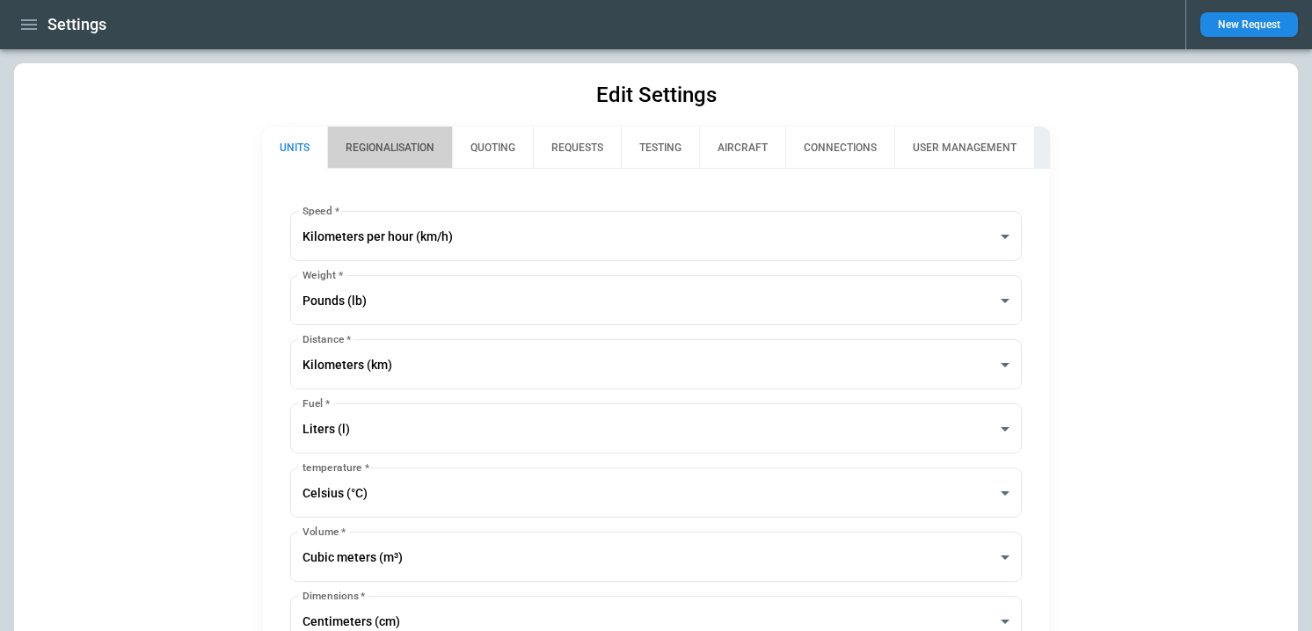
click at [367, 142] on button "REGIONALISATION" at bounding box center [389, 148] width 125 height 42
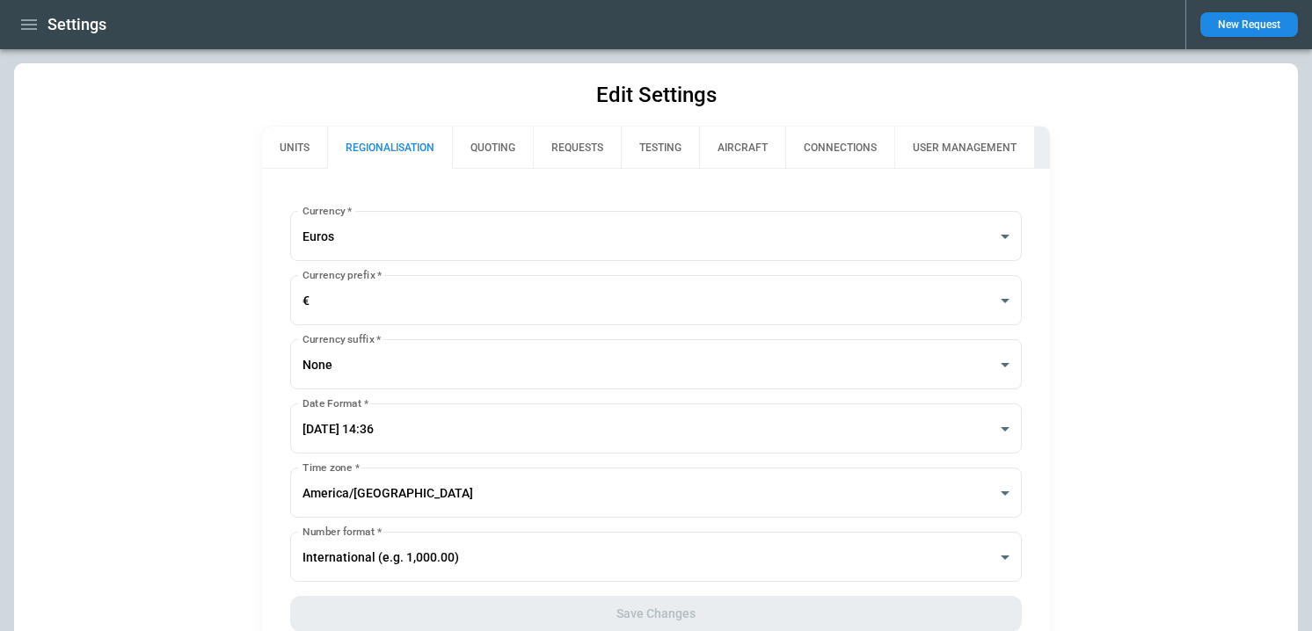
click at [491, 145] on button "QUOTING" at bounding box center [492, 148] width 81 height 42
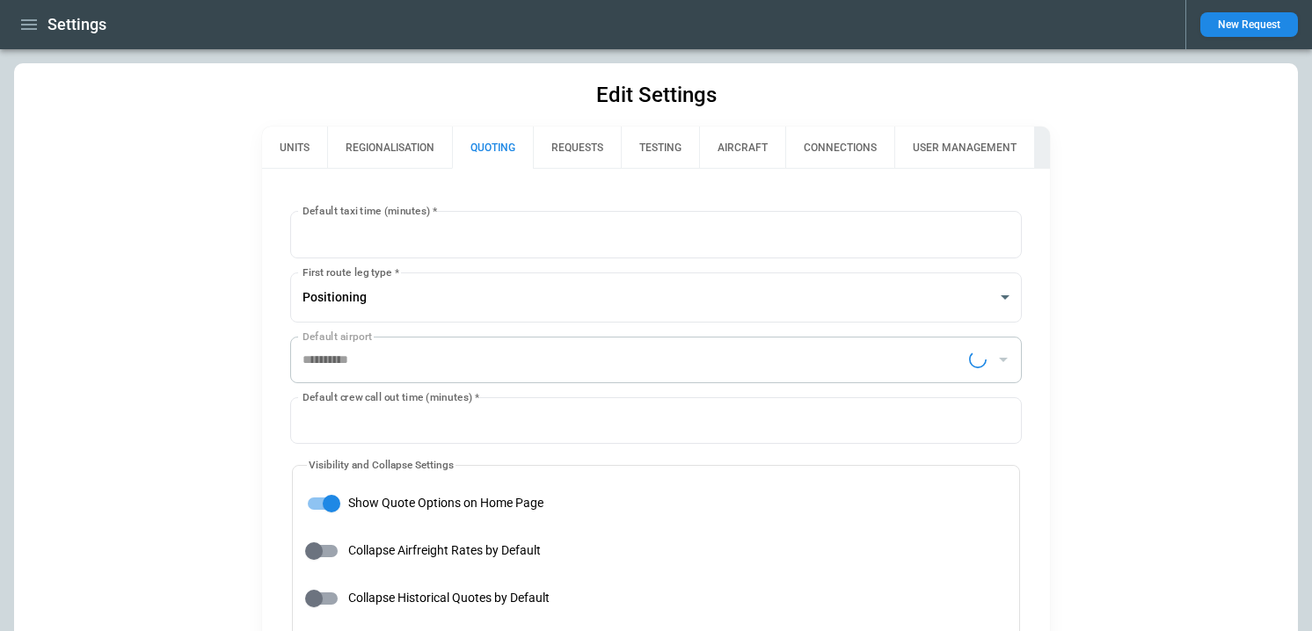
click at [610, 147] on button "REQUESTS" at bounding box center [577, 148] width 88 height 42
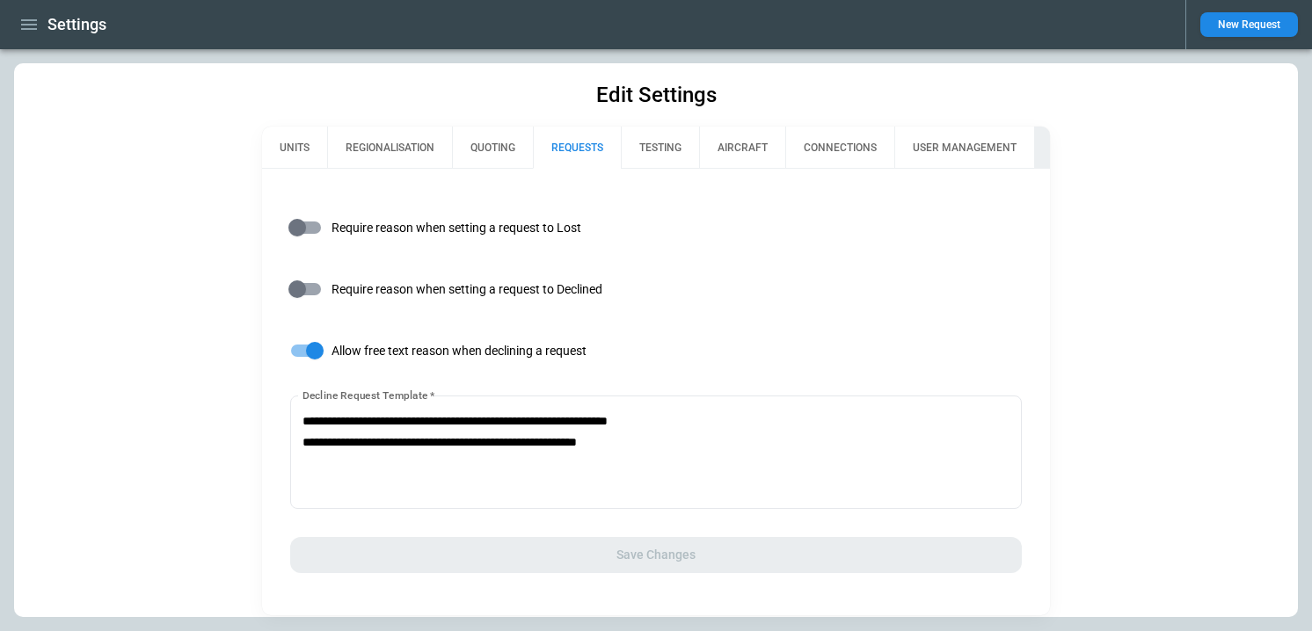
click at [698, 145] on button "TESTING" at bounding box center [660, 148] width 78 height 42
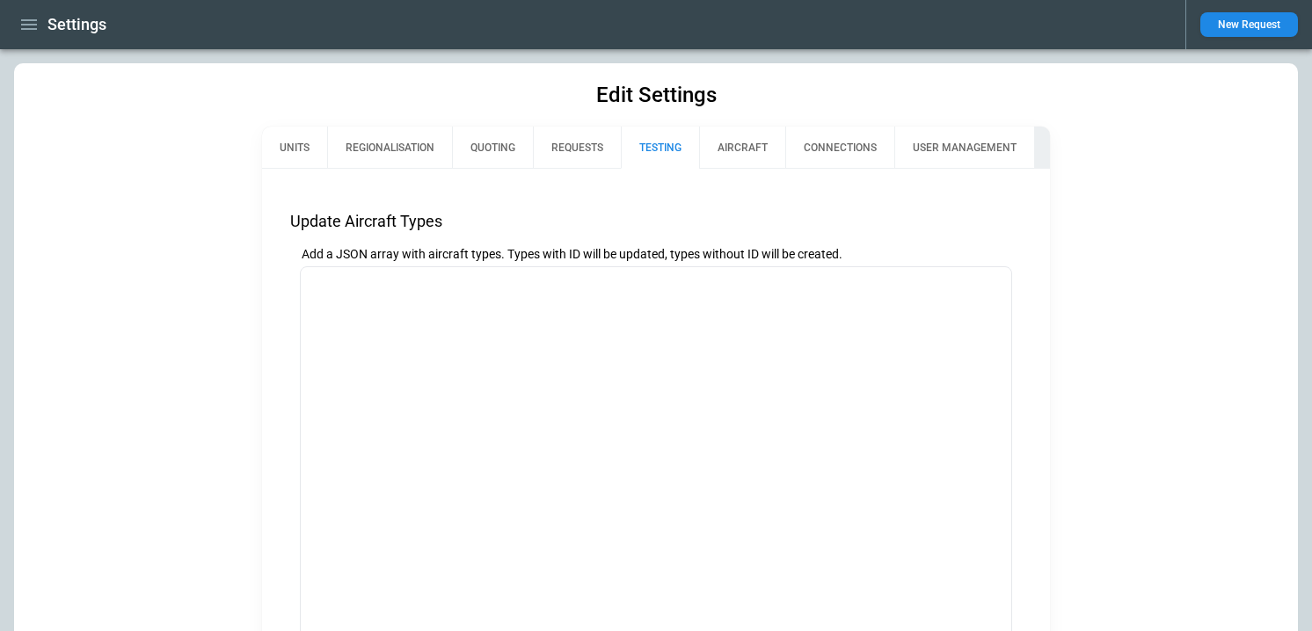
click at [771, 141] on button "AIRCRAFT" at bounding box center [742, 148] width 86 height 42
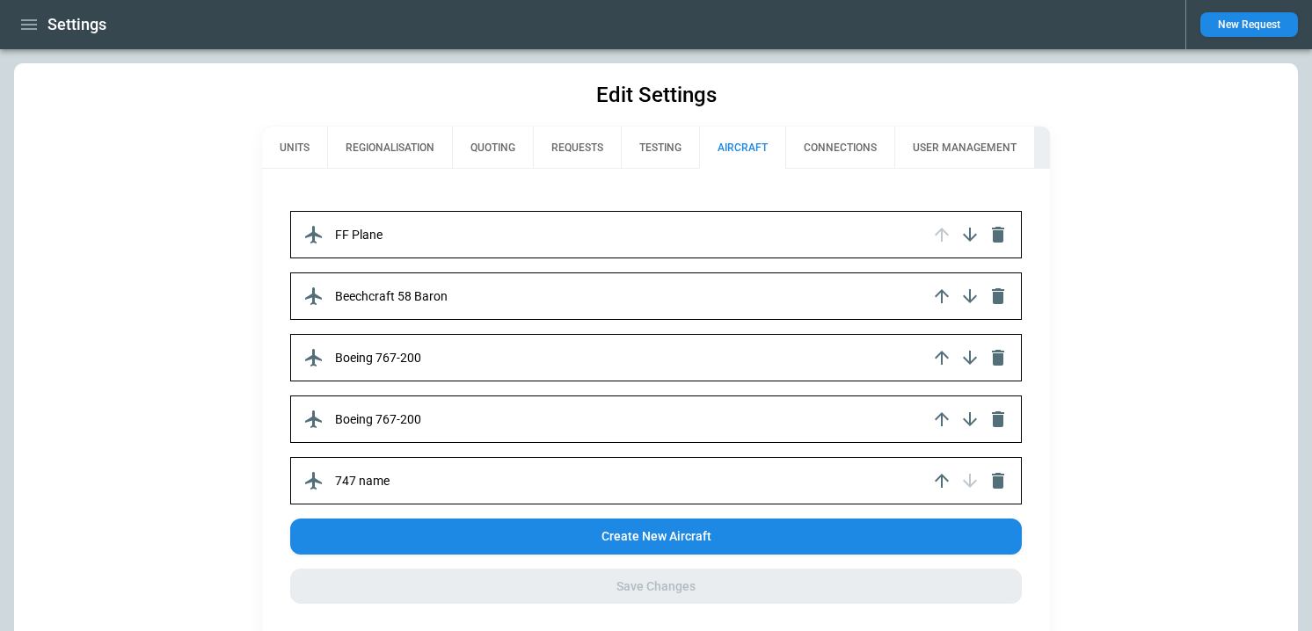
click at [841, 141] on button "CONNECTIONS" at bounding box center [839, 148] width 109 height 42
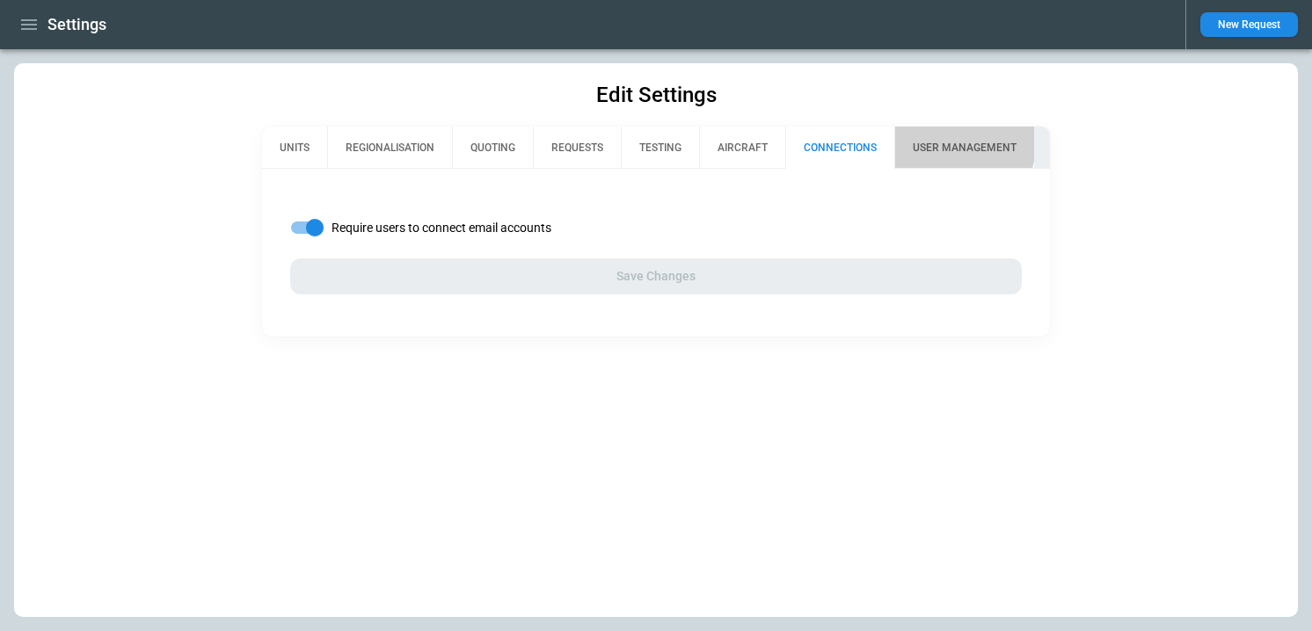
click at [923, 141] on button "USER MANAGEMENT" at bounding box center [964, 148] width 140 height 42
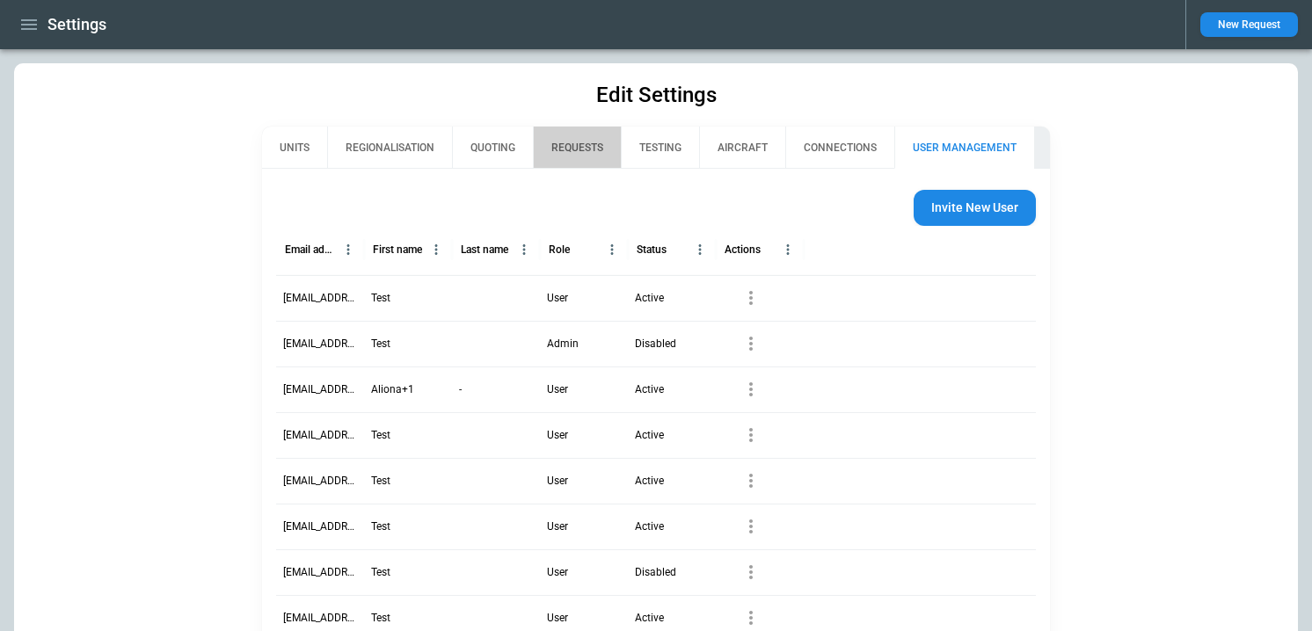
click at [591, 140] on button "REQUESTS" at bounding box center [577, 148] width 88 height 42
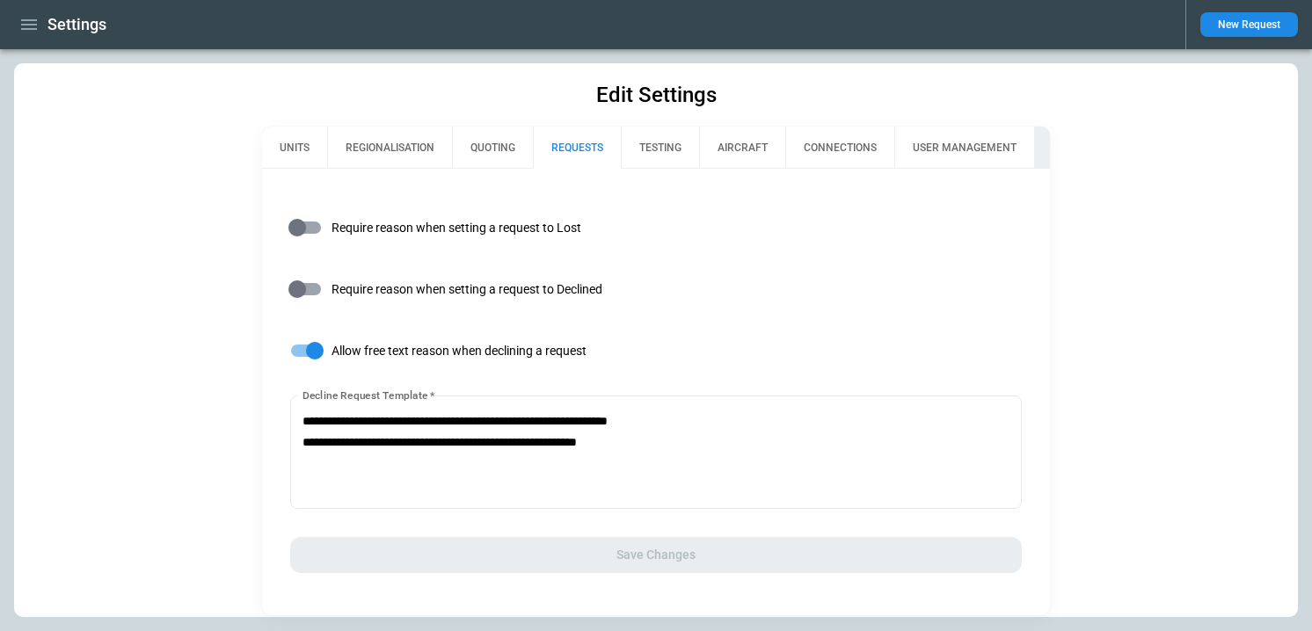
click at [468, 141] on button "QUOTING" at bounding box center [492, 148] width 81 height 42
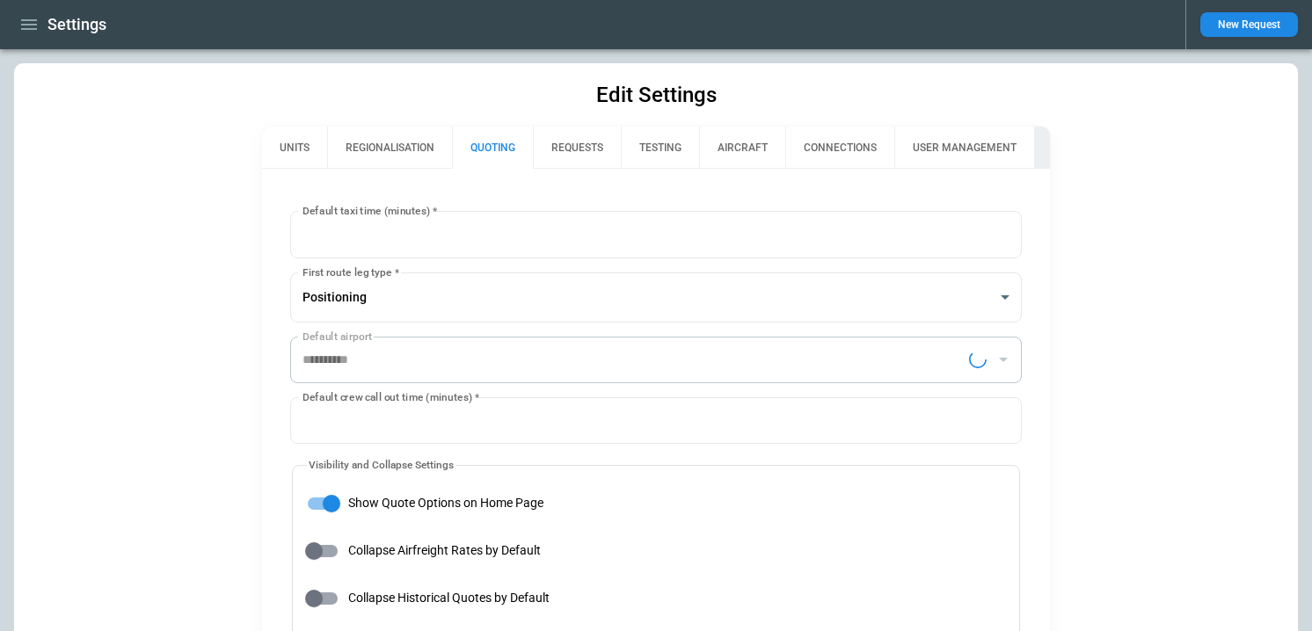
click at [386, 142] on button "REGIONALISATION" at bounding box center [389, 148] width 125 height 42
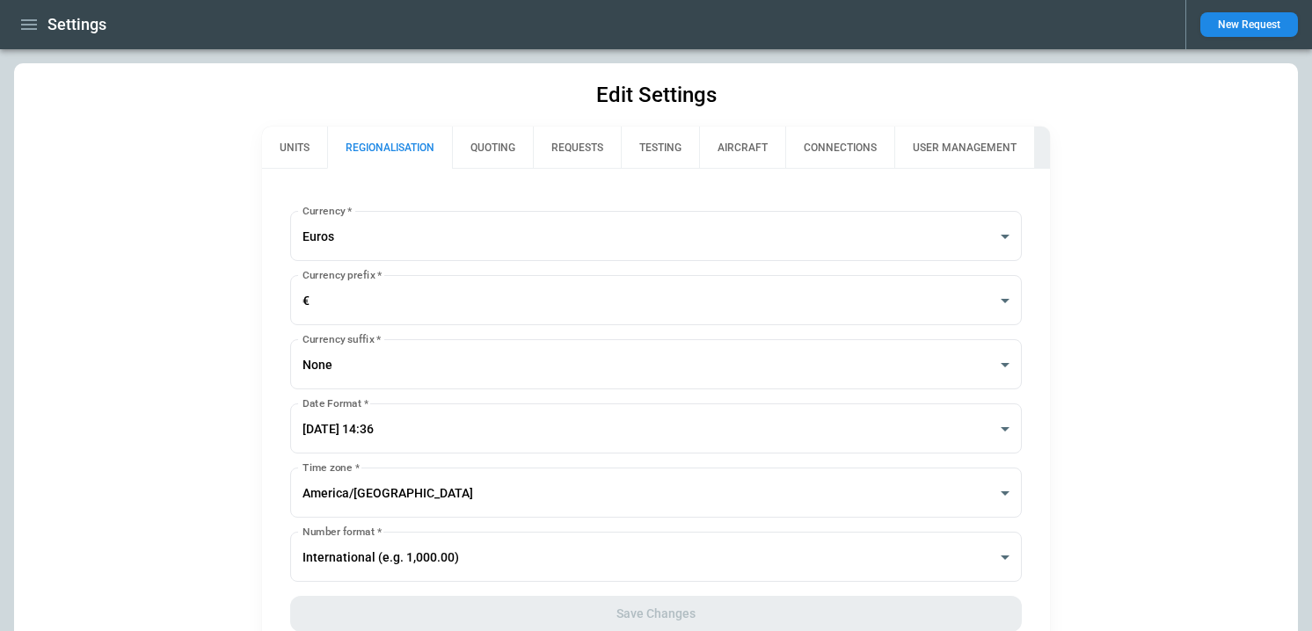
click at [271, 145] on button "UNITS" at bounding box center [294, 148] width 65 height 42
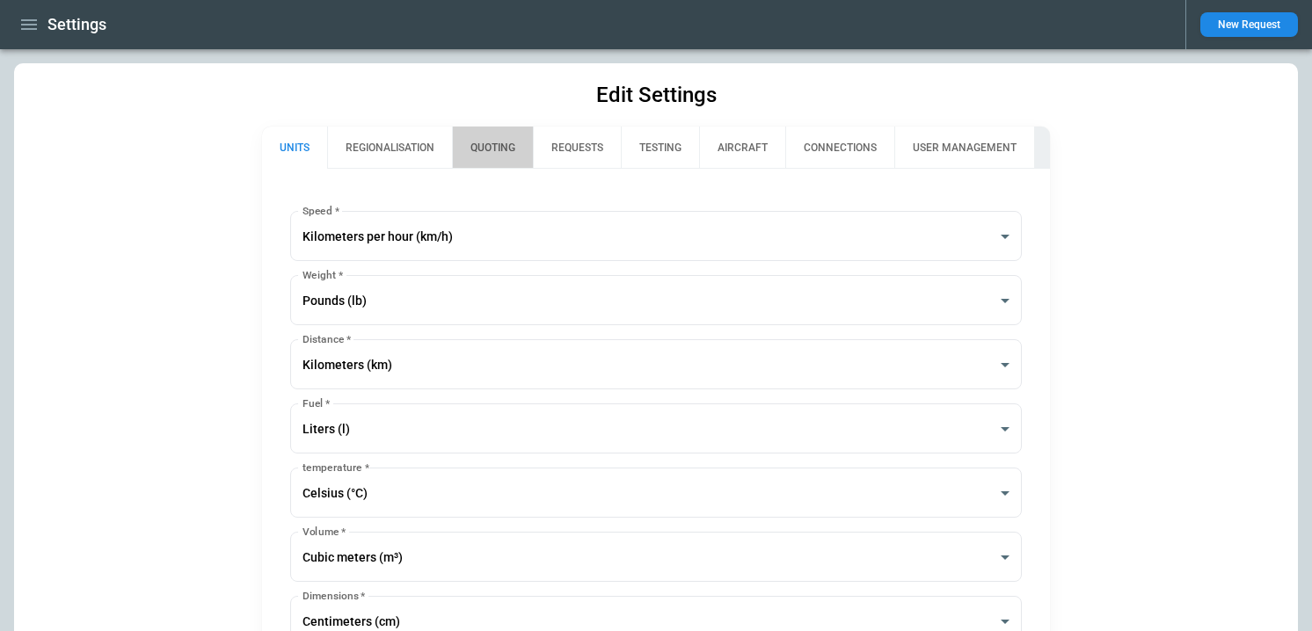
click at [529, 150] on button "QUOTING" at bounding box center [492, 148] width 81 height 42
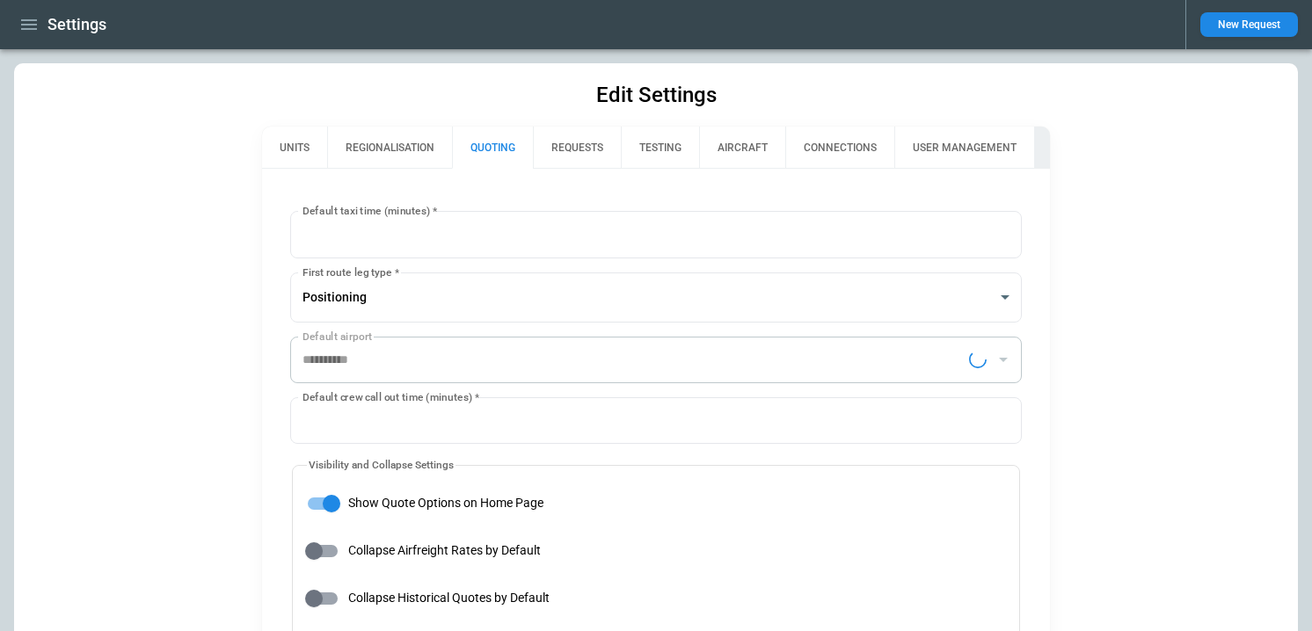
type input "**********"
click at [589, 151] on button "REQUESTS" at bounding box center [577, 148] width 88 height 42
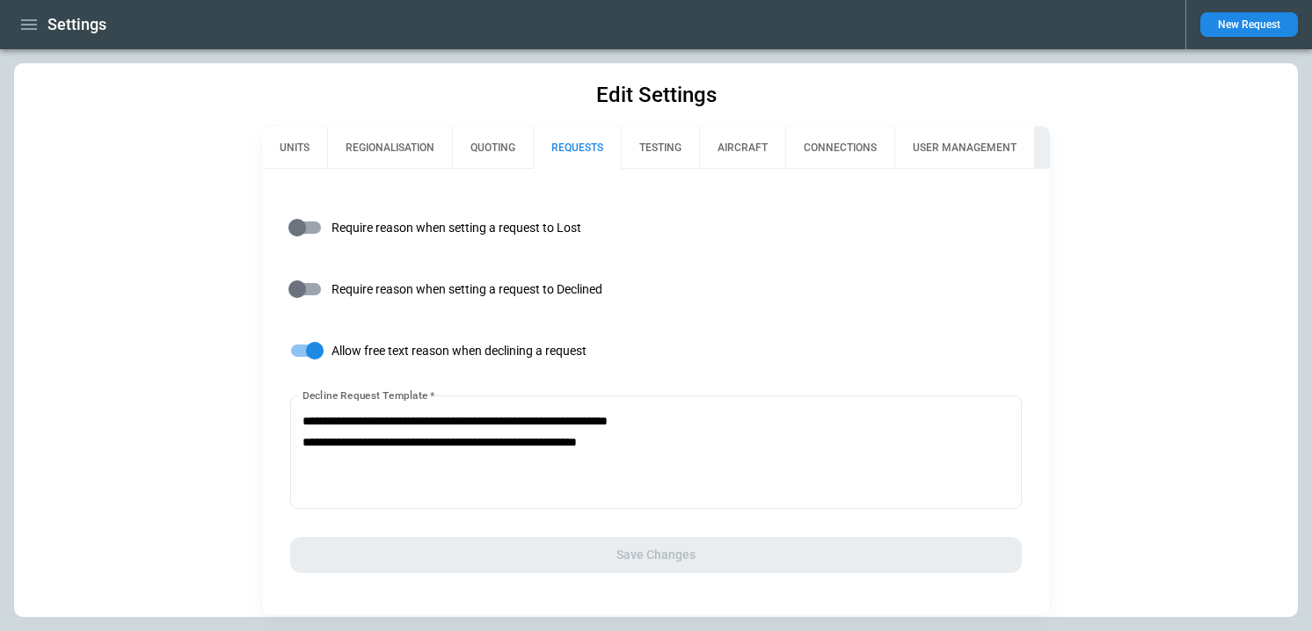
click at [694, 141] on button "TESTING" at bounding box center [660, 148] width 78 height 42
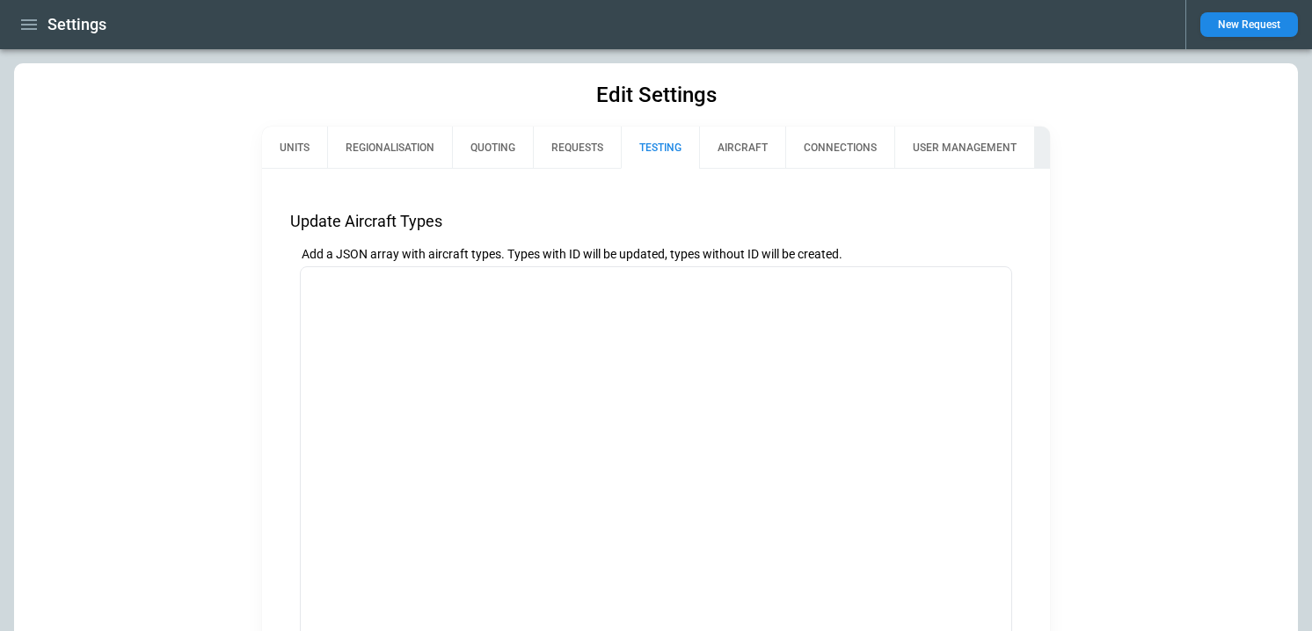
click at [762, 152] on button "AIRCRAFT" at bounding box center [742, 148] width 86 height 42
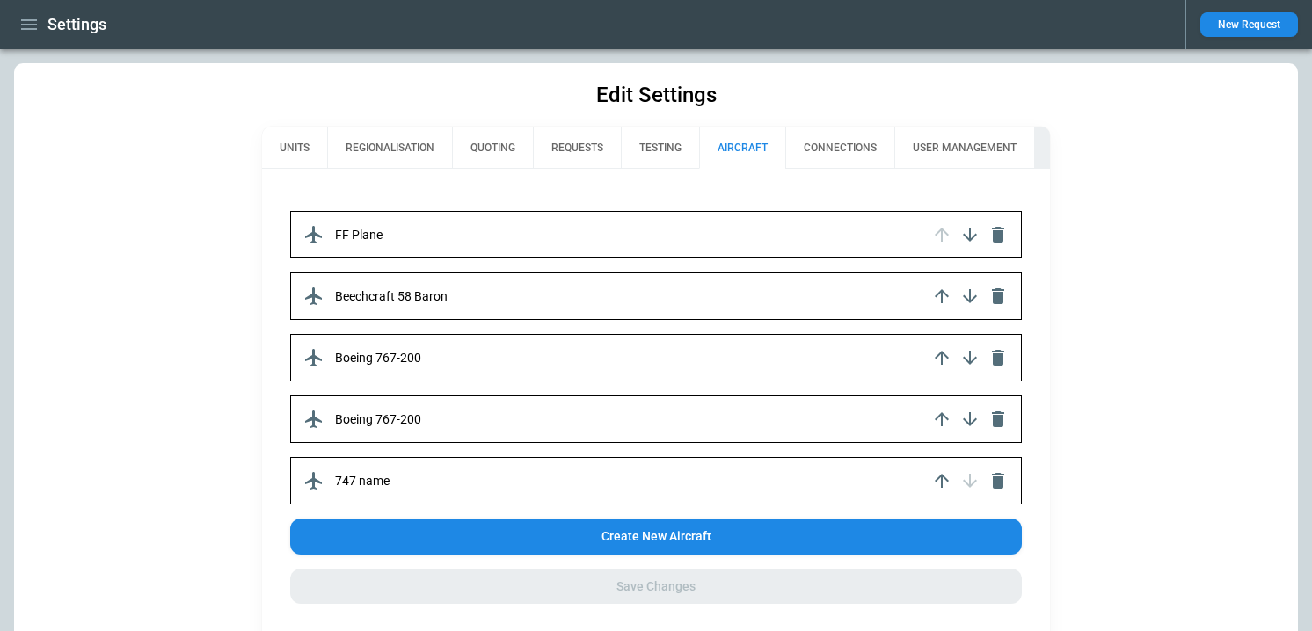
click at [844, 146] on button "CONNECTIONS" at bounding box center [839, 148] width 109 height 42
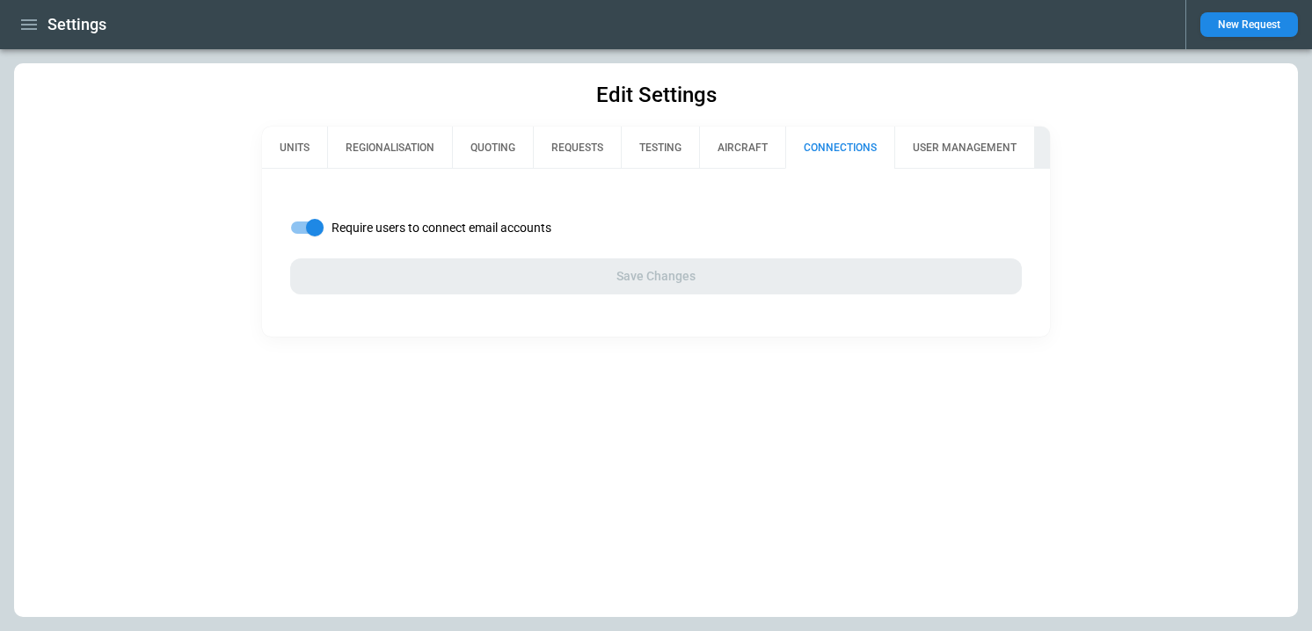
click at [956, 150] on button "USER MANAGEMENT" at bounding box center [964, 148] width 140 height 42
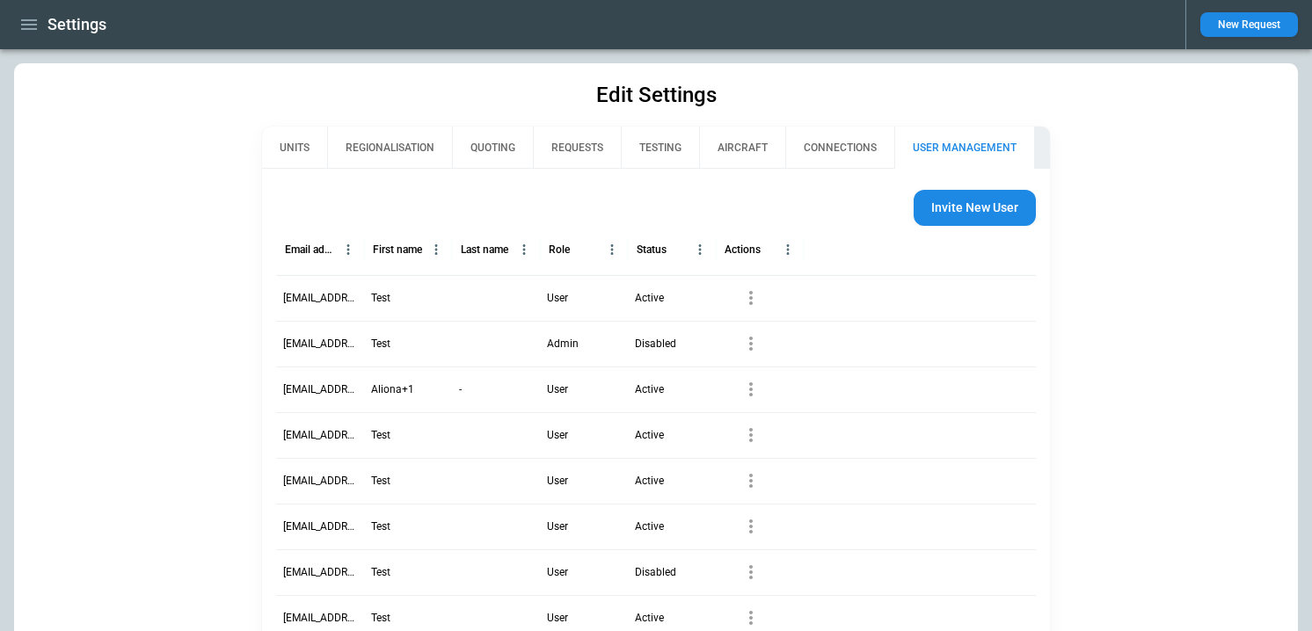
click at [534, 142] on button "REQUESTS" at bounding box center [577, 148] width 88 height 42
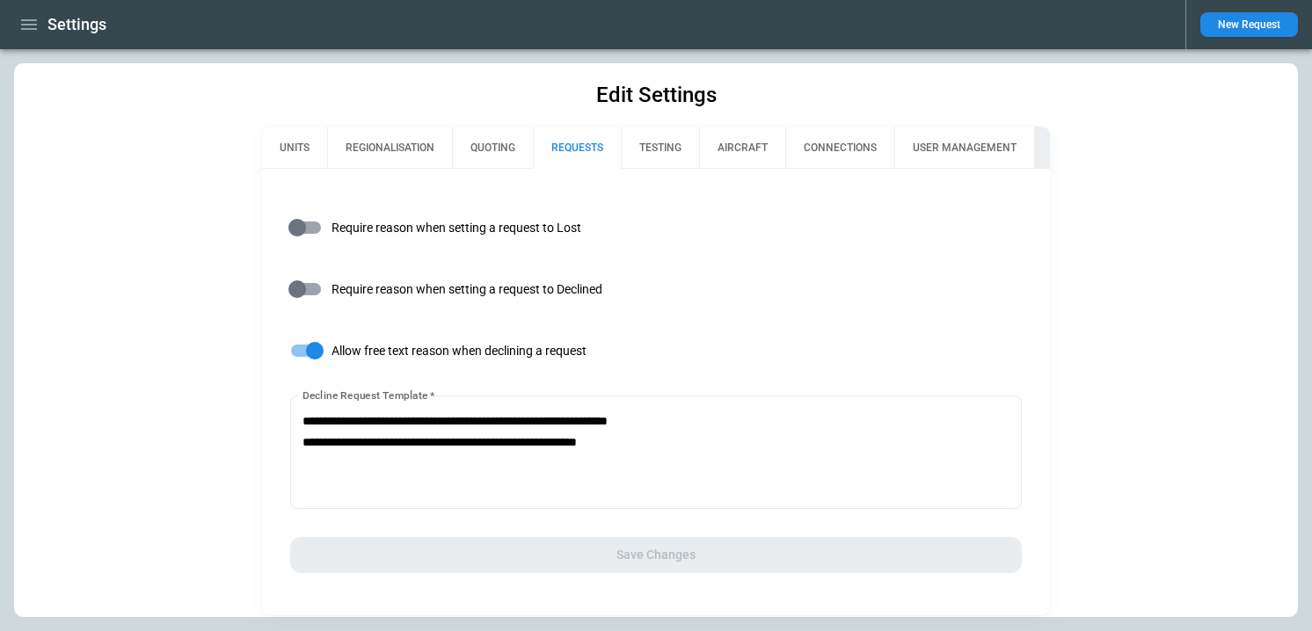
click at [350, 149] on button "REGIONALISATION" at bounding box center [389, 148] width 125 height 42
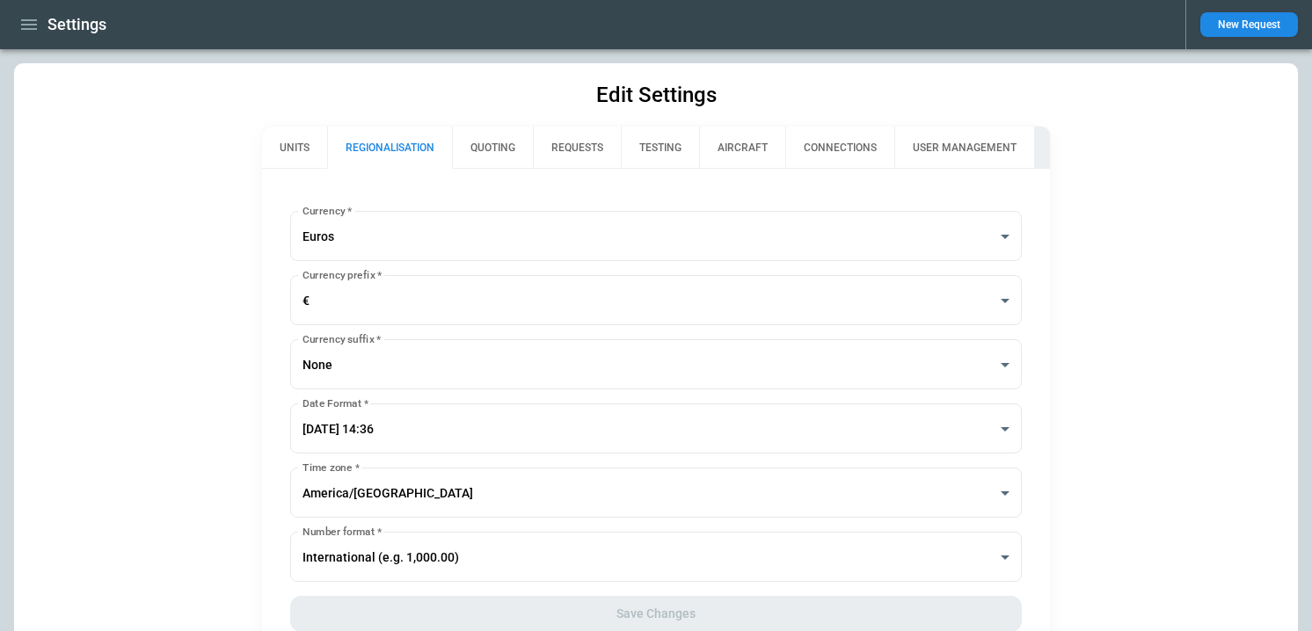
click at [43, 21] on div "Settings" at bounding box center [592, 25] width 1157 height 31
click at [26, 30] on icon "button" at bounding box center [28, 24] width 21 height 21
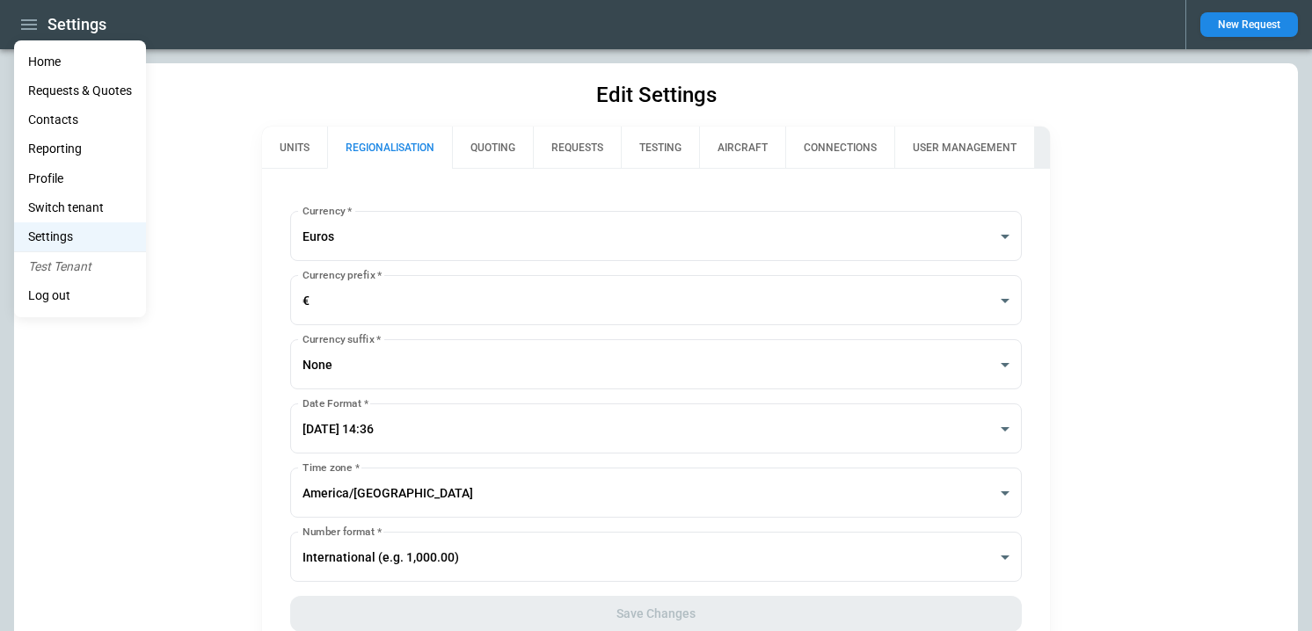
click at [51, 146] on li "Reporting" at bounding box center [80, 148] width 132 height 29
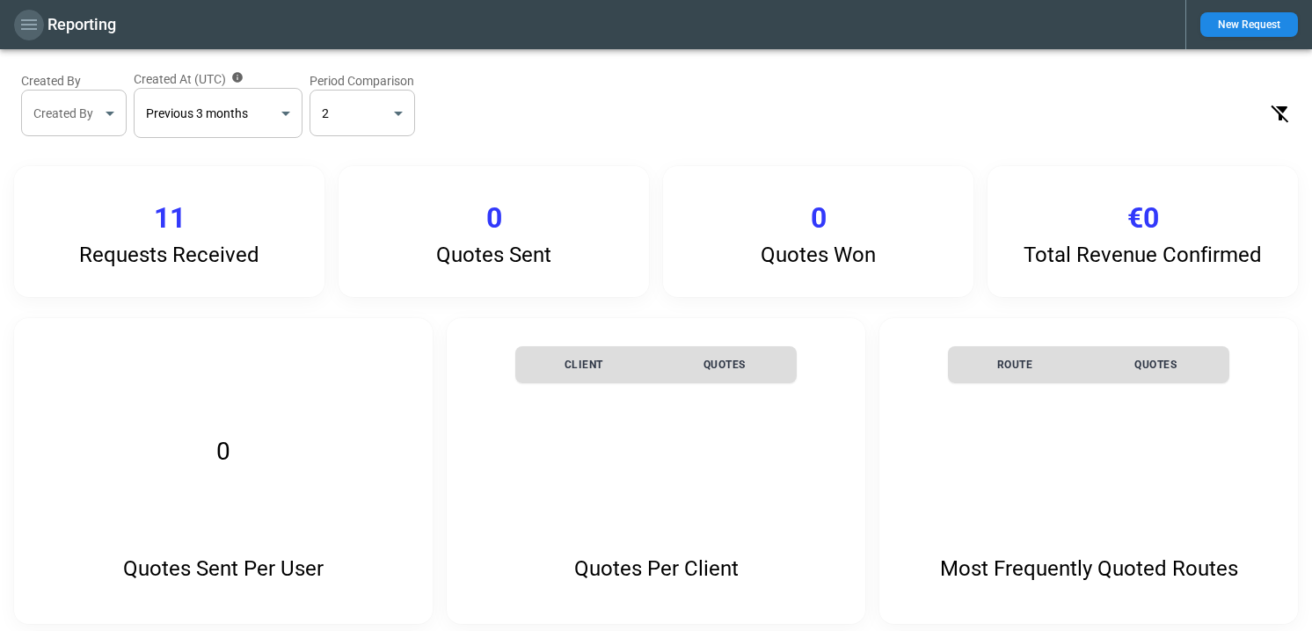
click at [32, 22] on icon "button" at bounding box center [28, 24] width 21 height 21
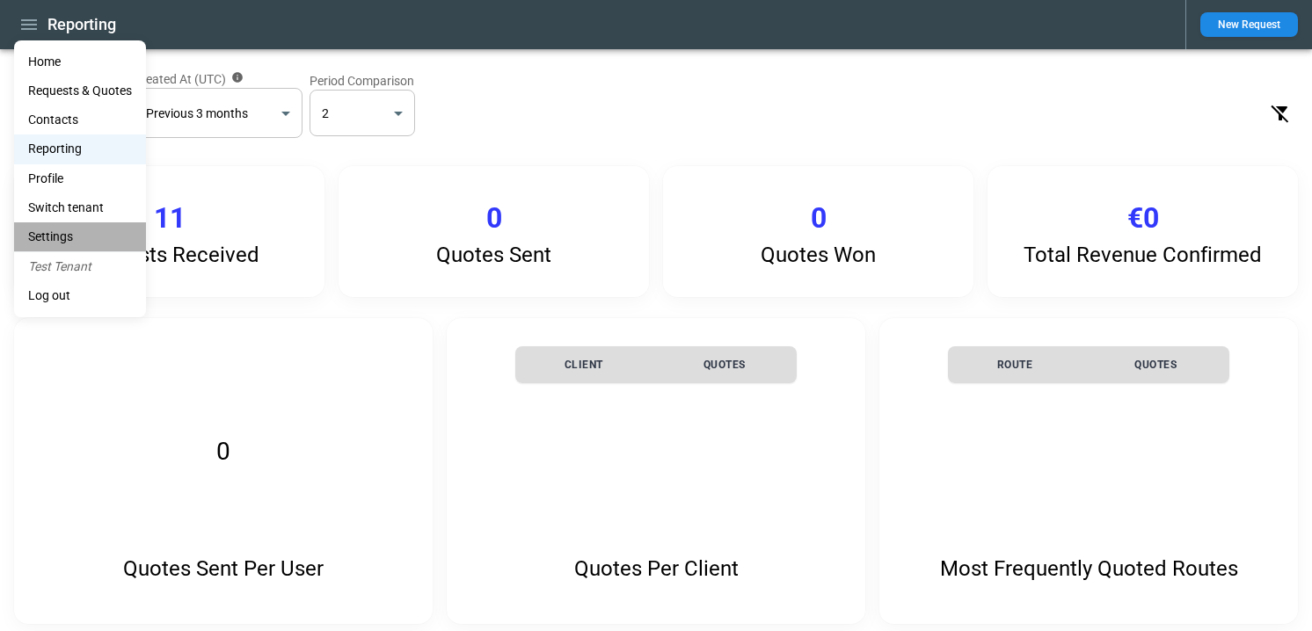
click at [64, 242] on li "Settings" at bounding box center [80, 236] width 132 height 29
